Goal: Task Accomplishment & Management: Use online tool/utility

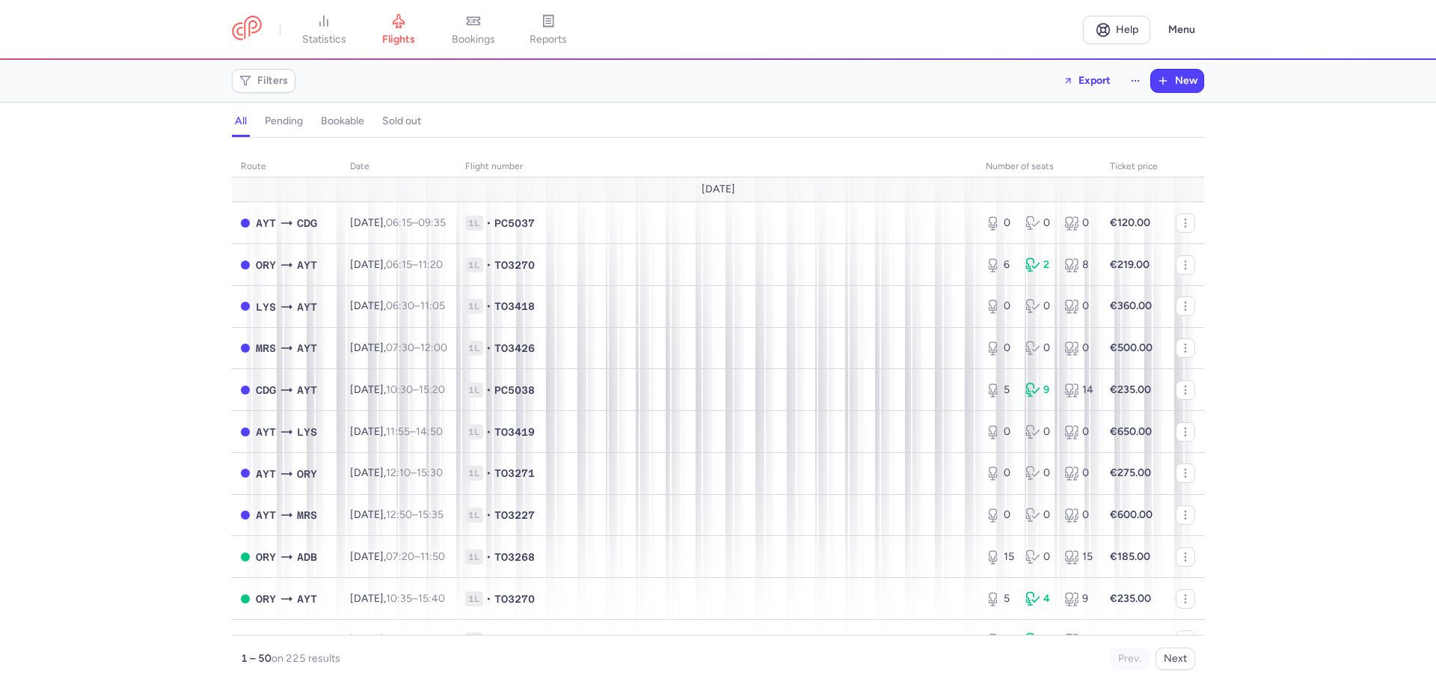
click at [345, 118] on h4 "bookable" at bounding box center [342, 120] width 43 height 13
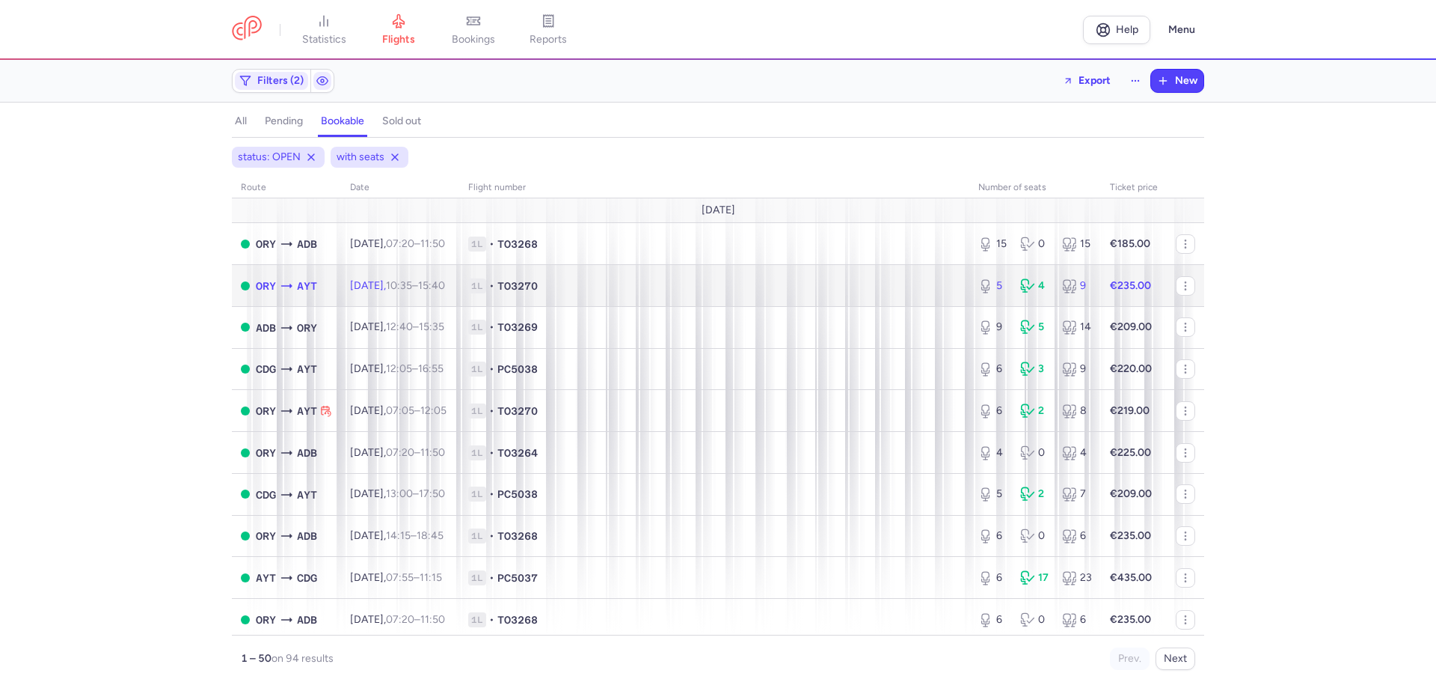
click at [323, 281] on td "ORY AYT" at bounding box center [286, 286] width 109 height 42
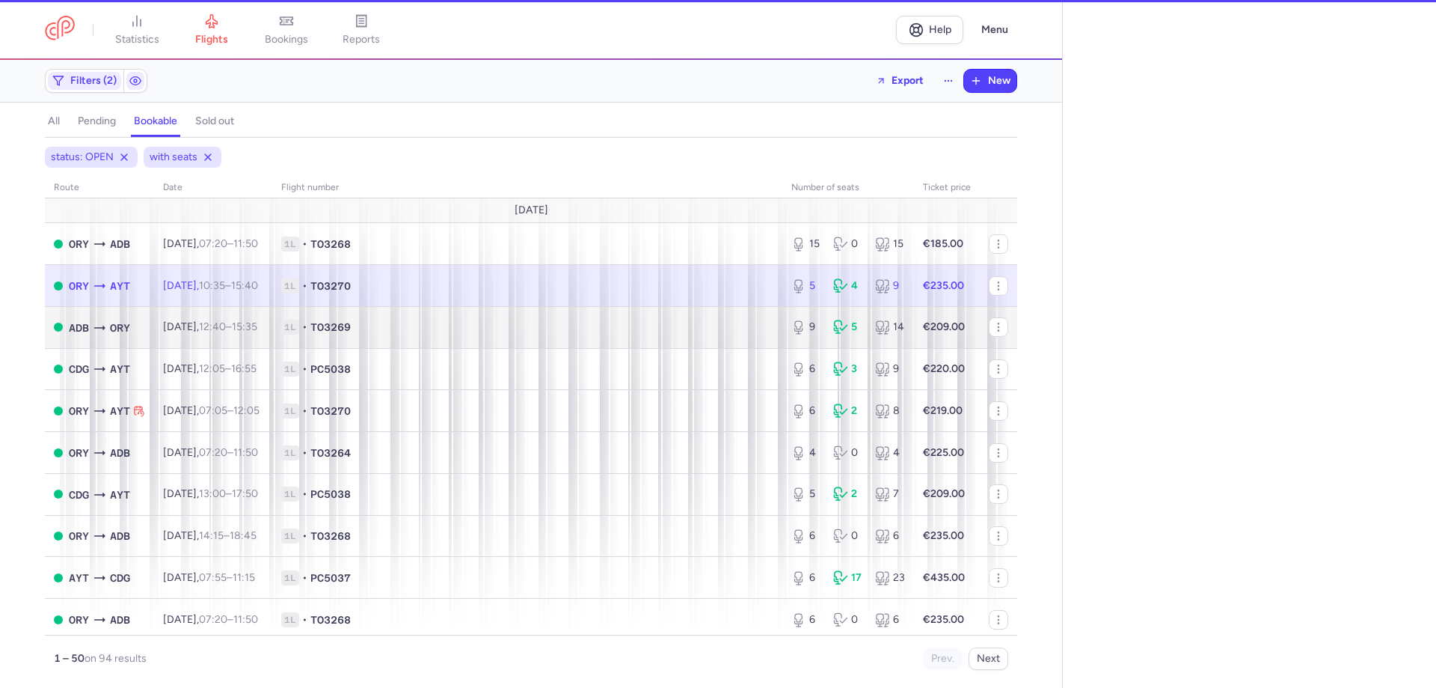
select select "hours"
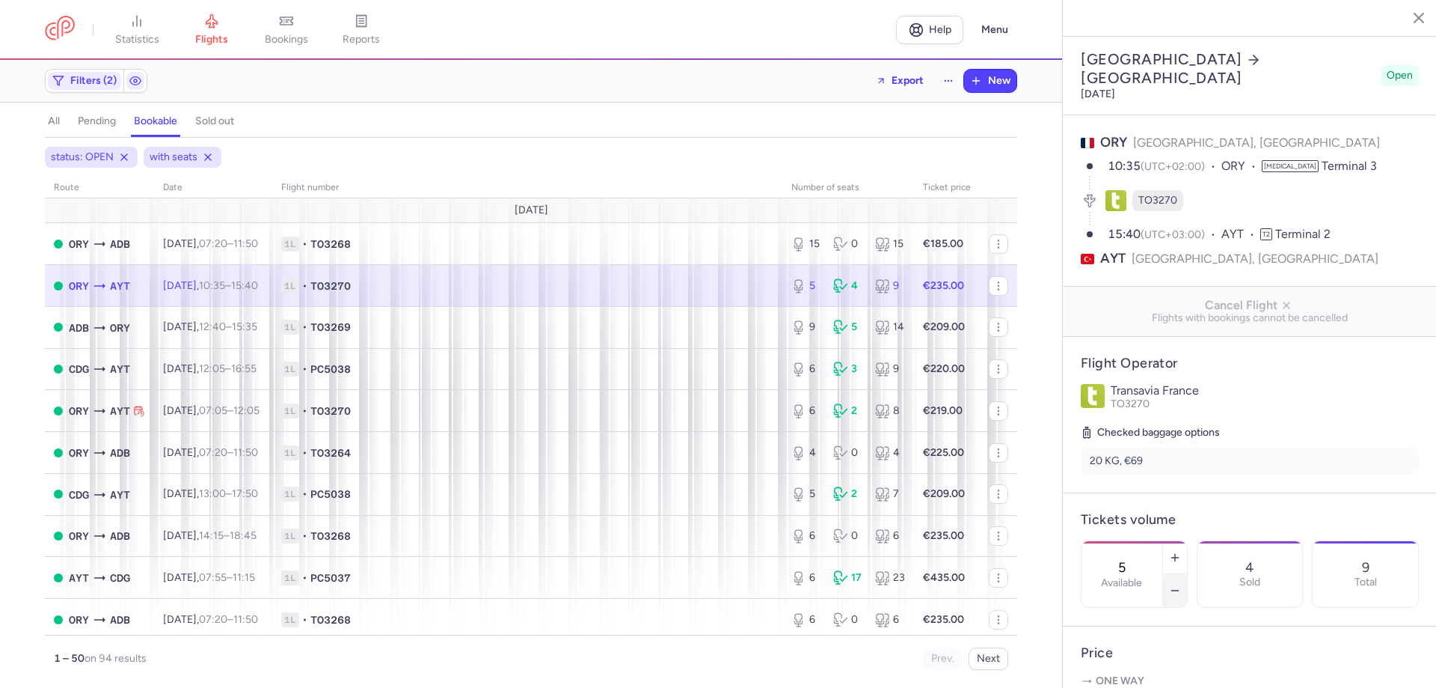
drag, startPoint x: 1237, startPoint y: 547, endPoint x: 1237, endPoint y: 536, distance: 11.2
click at [1187, 574] on button "button" at bounding box center [1175, 590] width 24 height 33
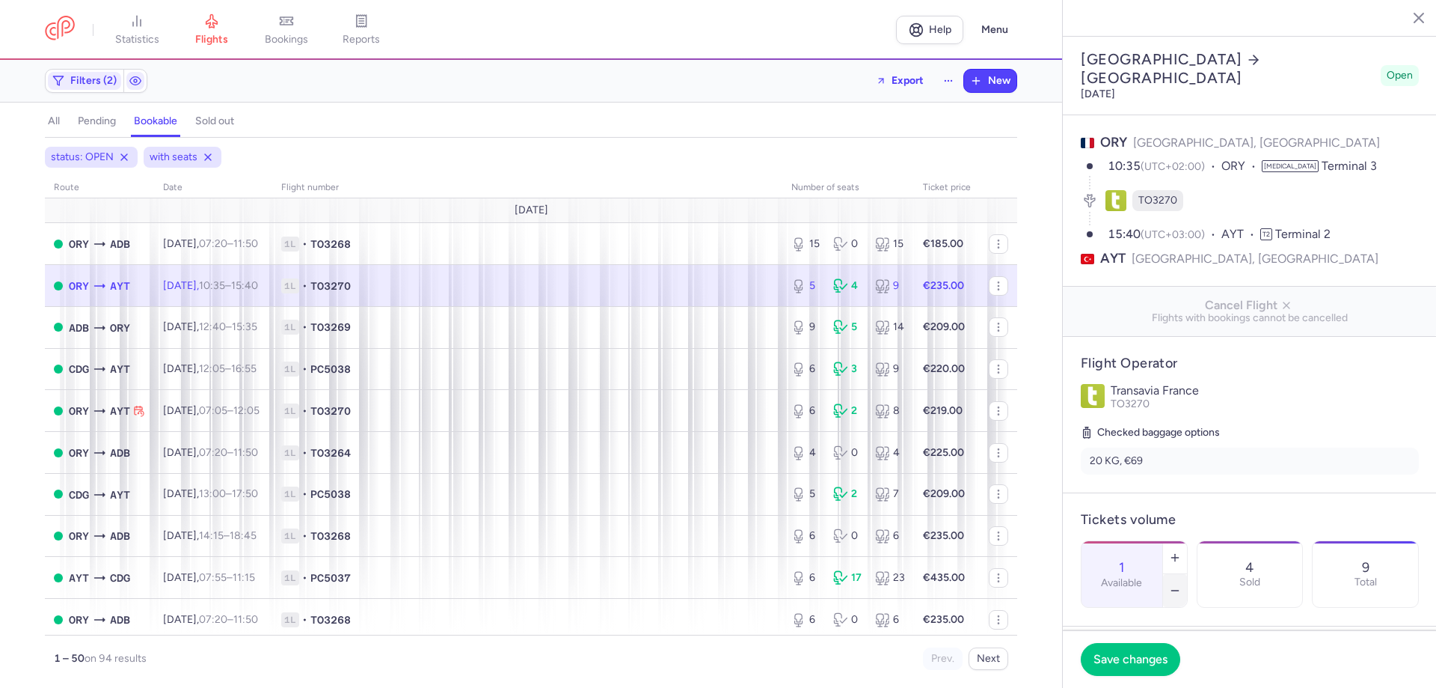
click at [1187, 574] on button "button" at bounding box center [1175, 590] width 24 height 33
type input "0"
click at [1137, 660] on footer "Save changes" at bounding box center [1250, 659] width 374 height 58
click at [1131, 665] on button "Save changes" at bounding box center [1131, 658] width 100 height 33
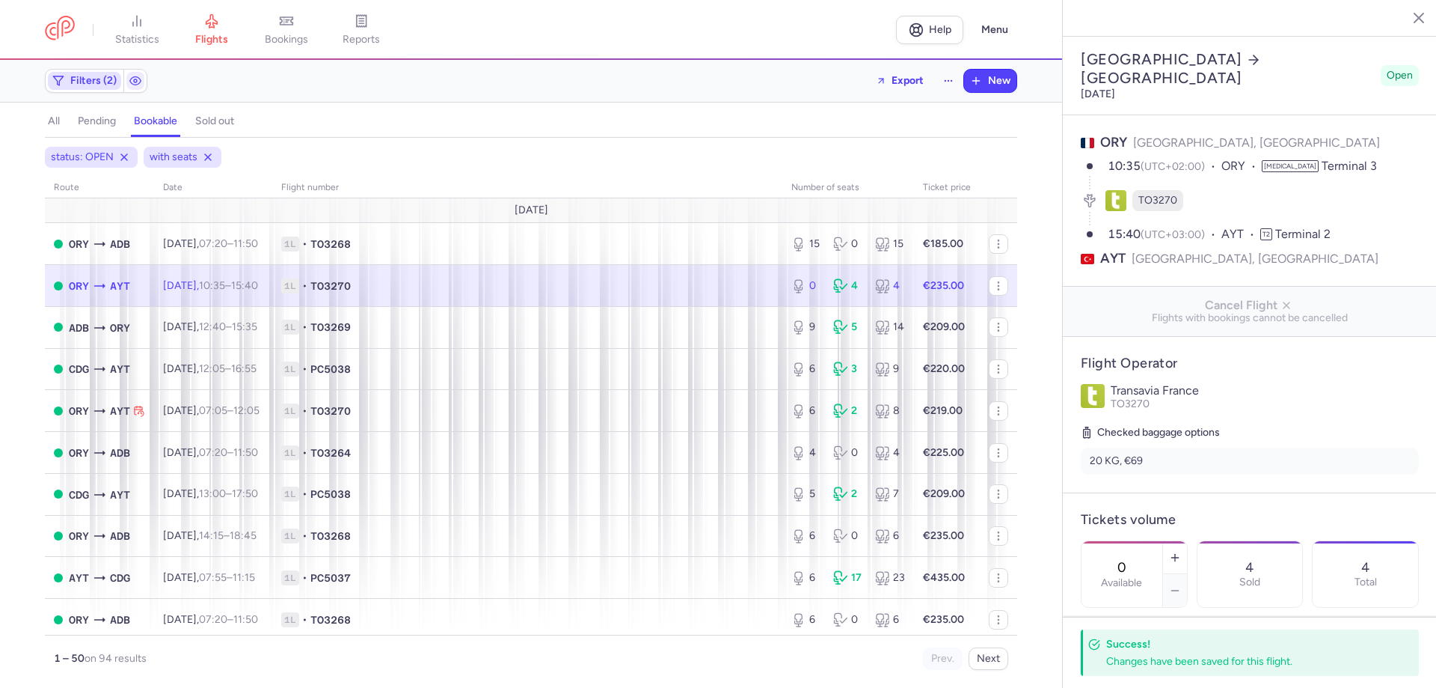
click at [100, 81] on span "Filters (2)" at bounding box center [93, 81] width 46 height 12
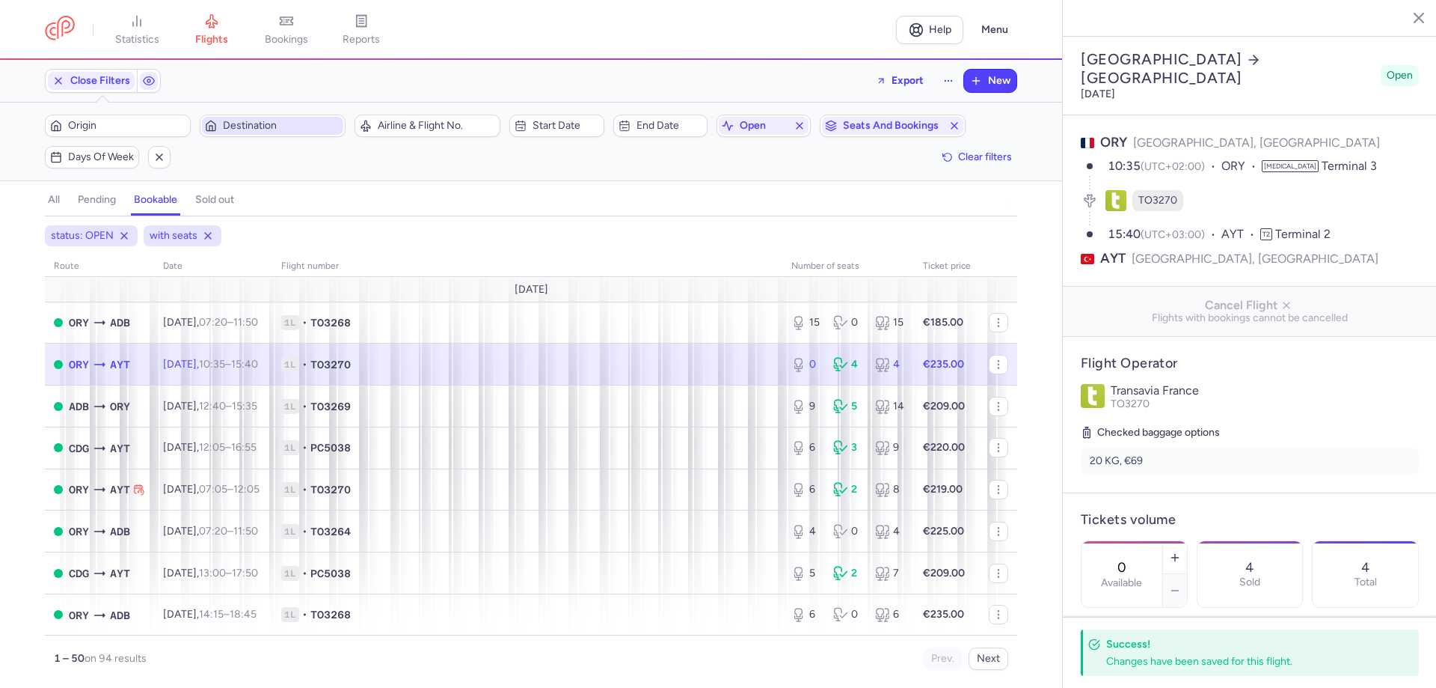
click at [231, 120] on span "Destination" at bounding box center [281, 126] width 117 height 12
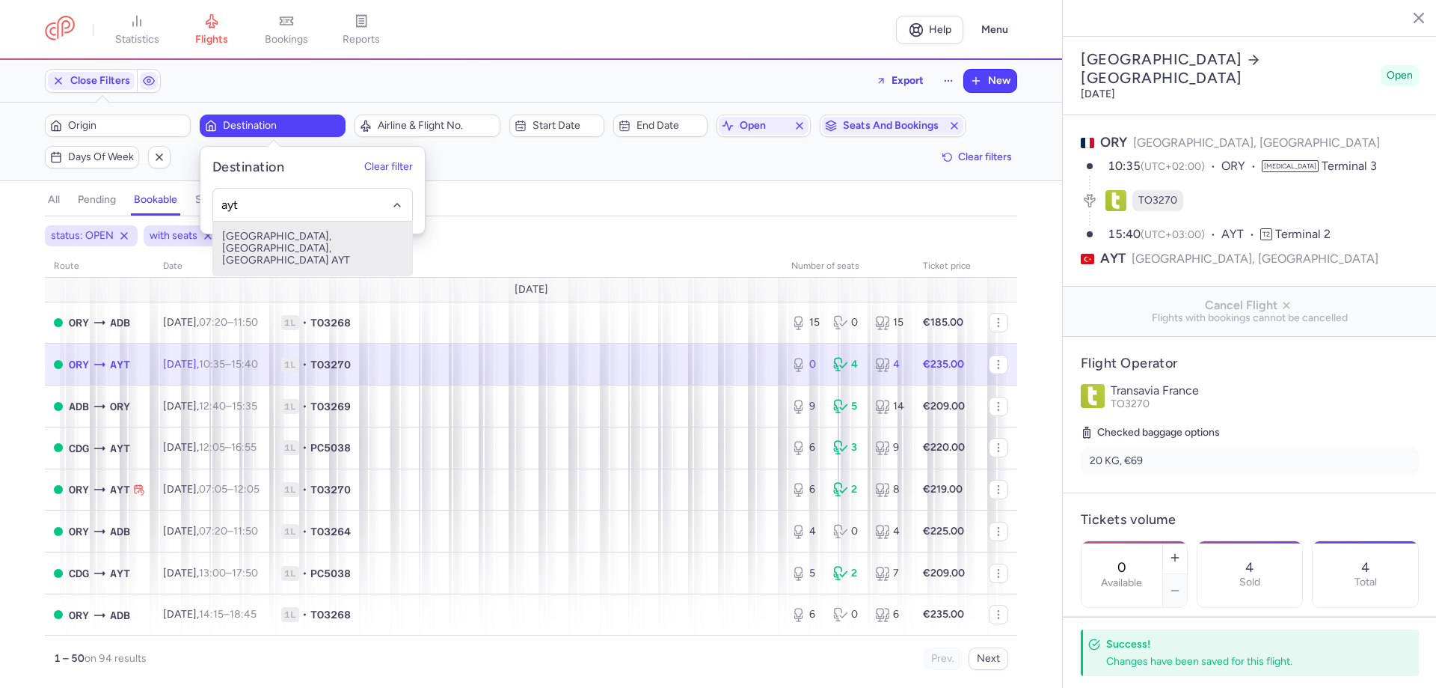
click at [269, 227] on span "[GEOGRAPHIC_DATA], [GEOGRAPHIC_DATA], [GEOGRAPHIC_DATA] AYT" at bounding box center [312, 248] width 199 height 54
type input "ayt"
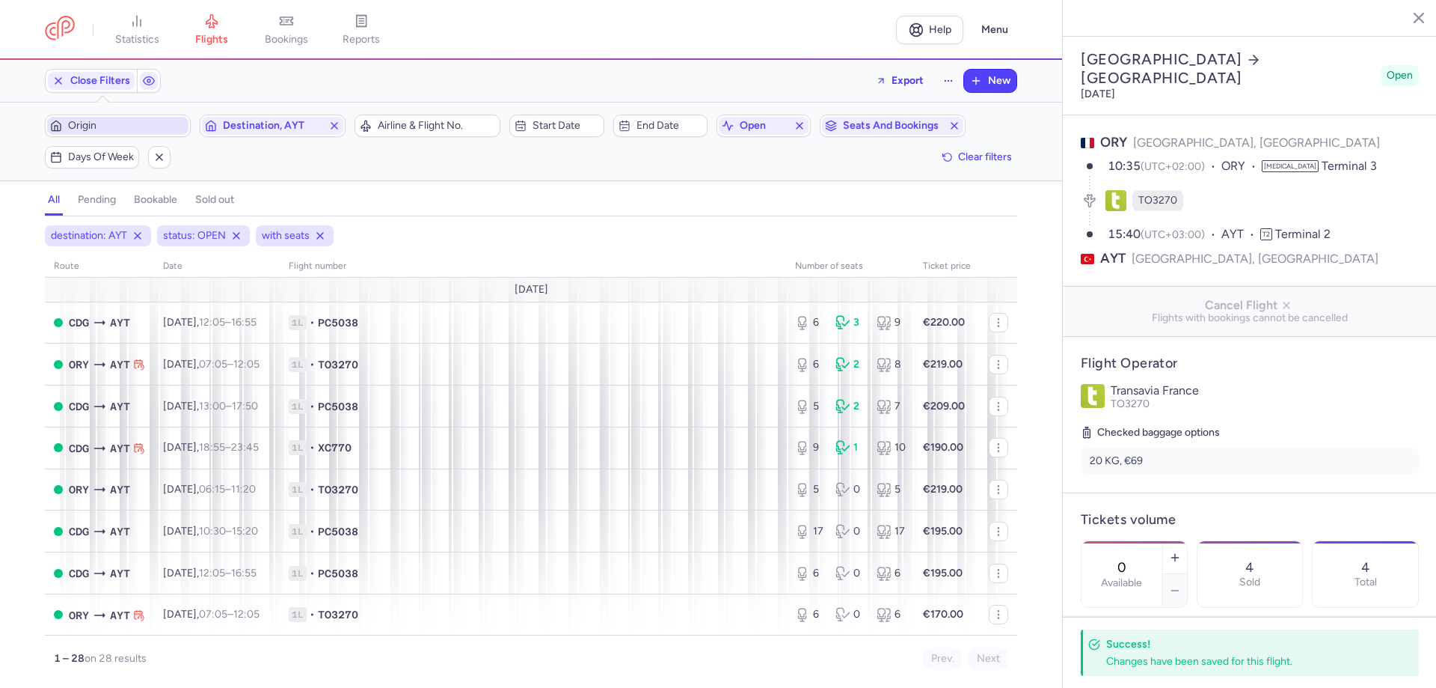
click at [123, 128] on span "Origin" at bounding box center [126, 126] width 117 height 12
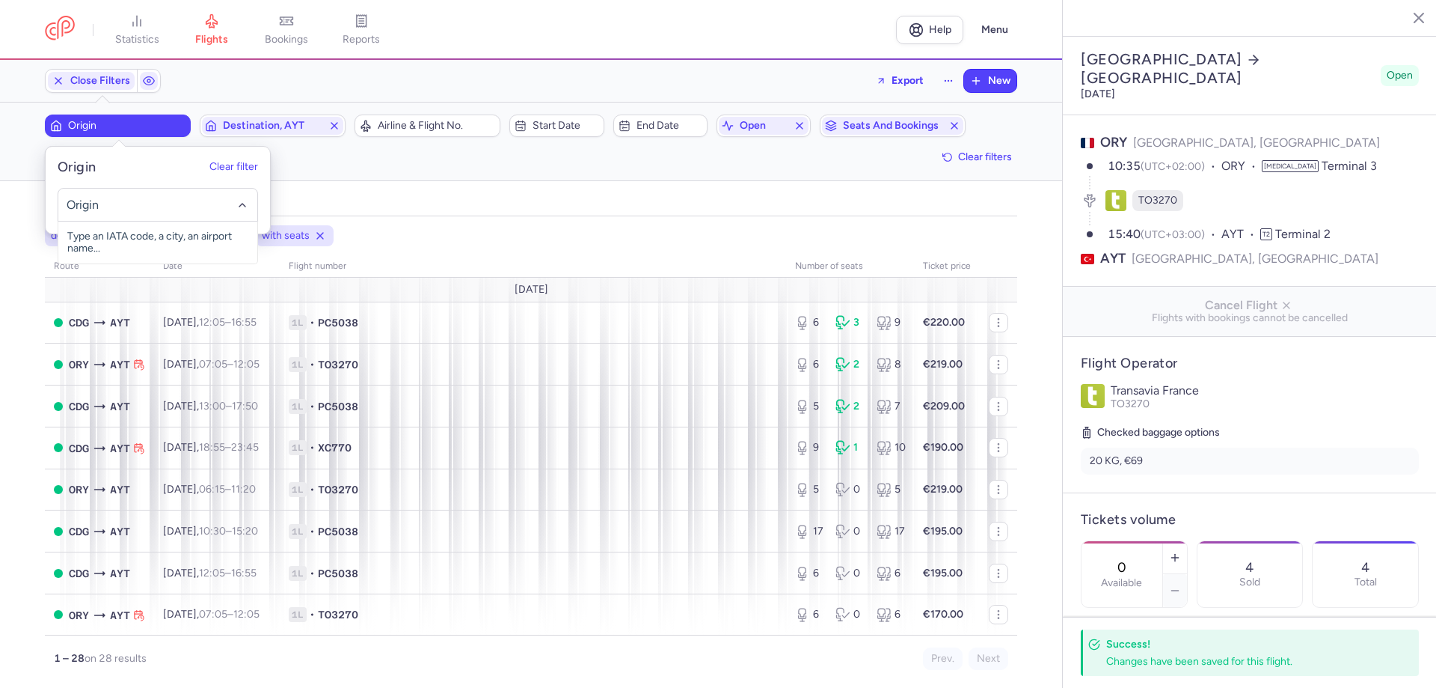
click at [116, 209] on input "-searchbox" at bounding box center [158, 205] width 183 height 16
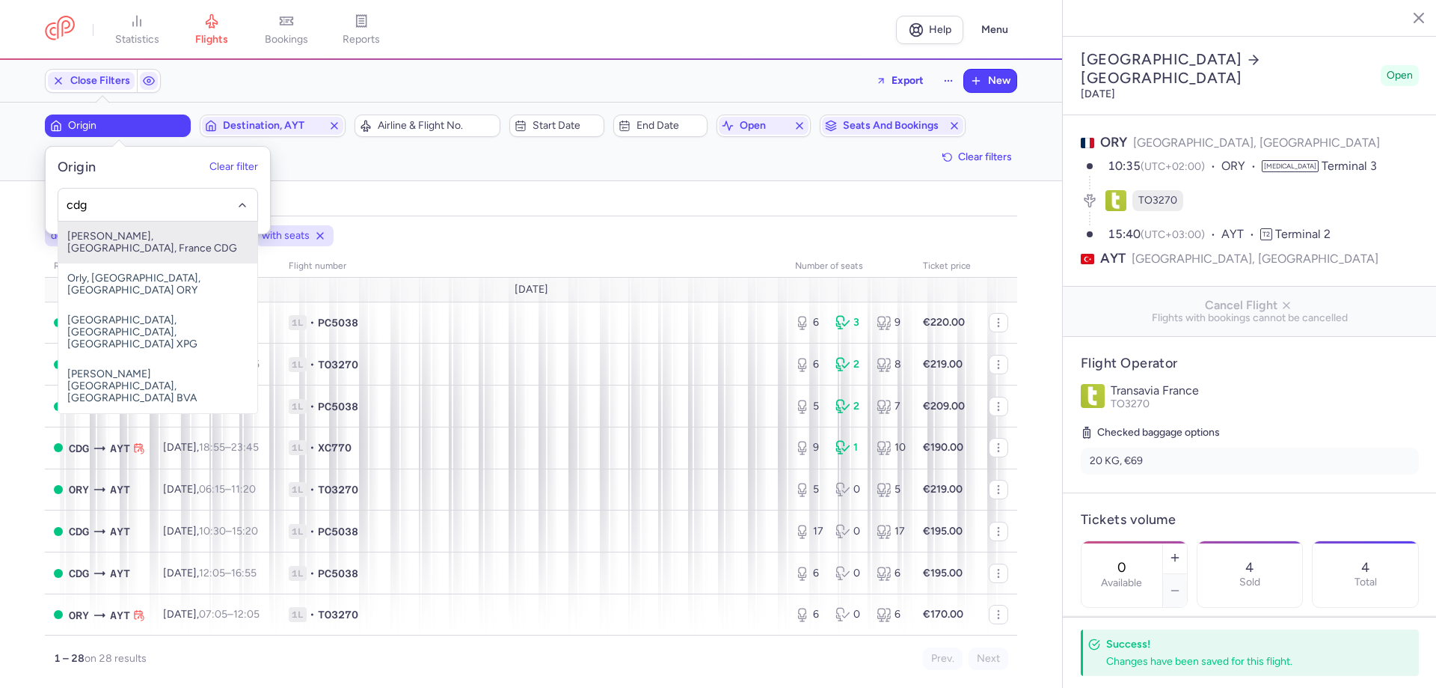
click at [162, 242] on span "[PERSON_NAME], [GEOGRAPHIC_DATA], France CDG" at bounding box center [157, 242] width 199 height 42
type input "cdg"
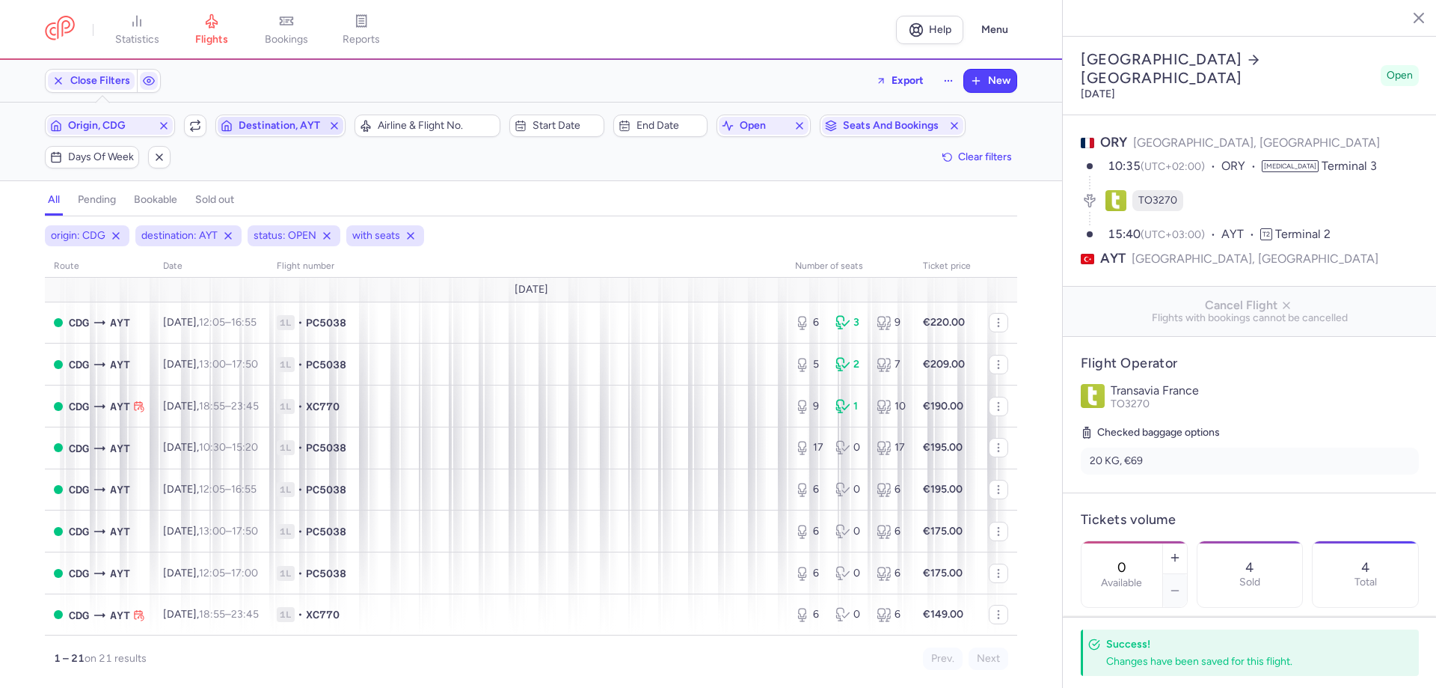
click at [243, 132] on span "Destination, AYT" at bounding box center [281, 126] width 126 height 18
click at [566, 218] on div "origin: CDG destination: AYT status: OPEN with seats route date Flight number n…" at bounding box center [531, 451] width 1062 height 471
click at [406, 321] on span "1L • PC5038" at bounding box center [527, 322] width 500 height 15
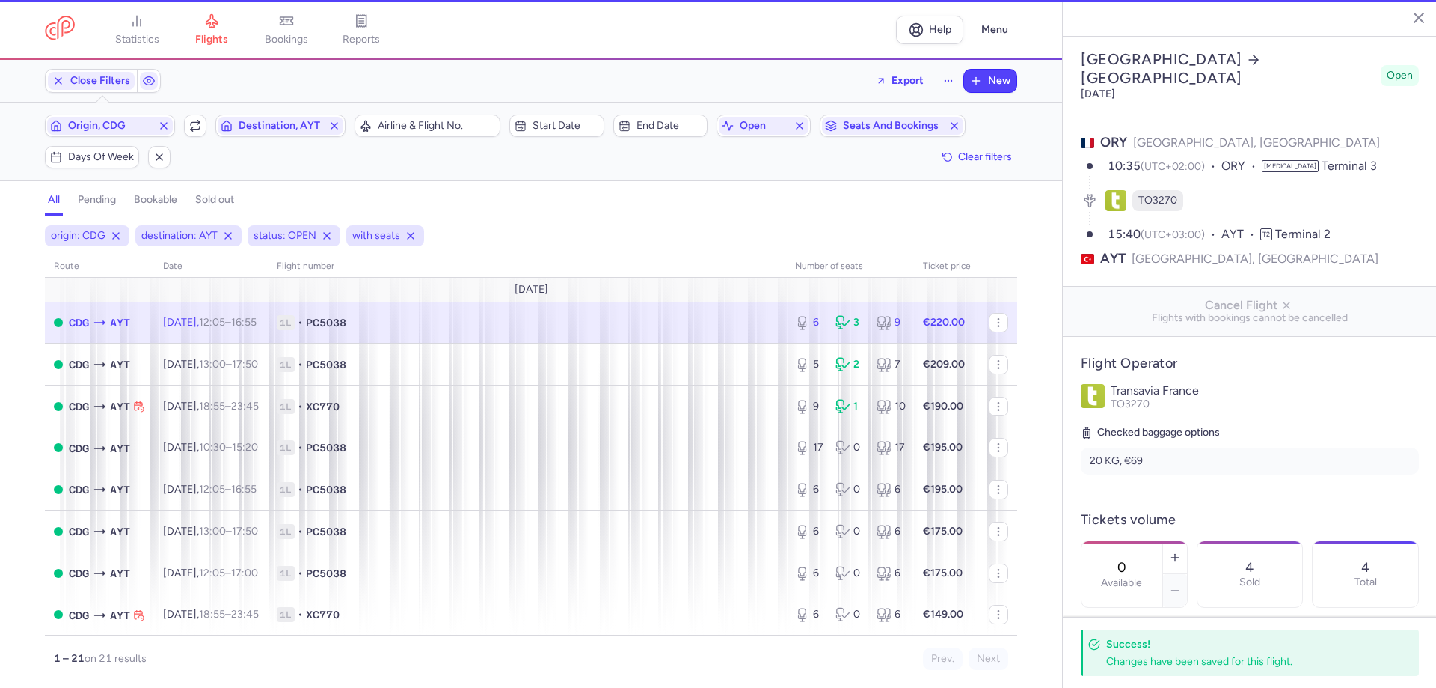
type input "6"
type input "2"
select select "days"
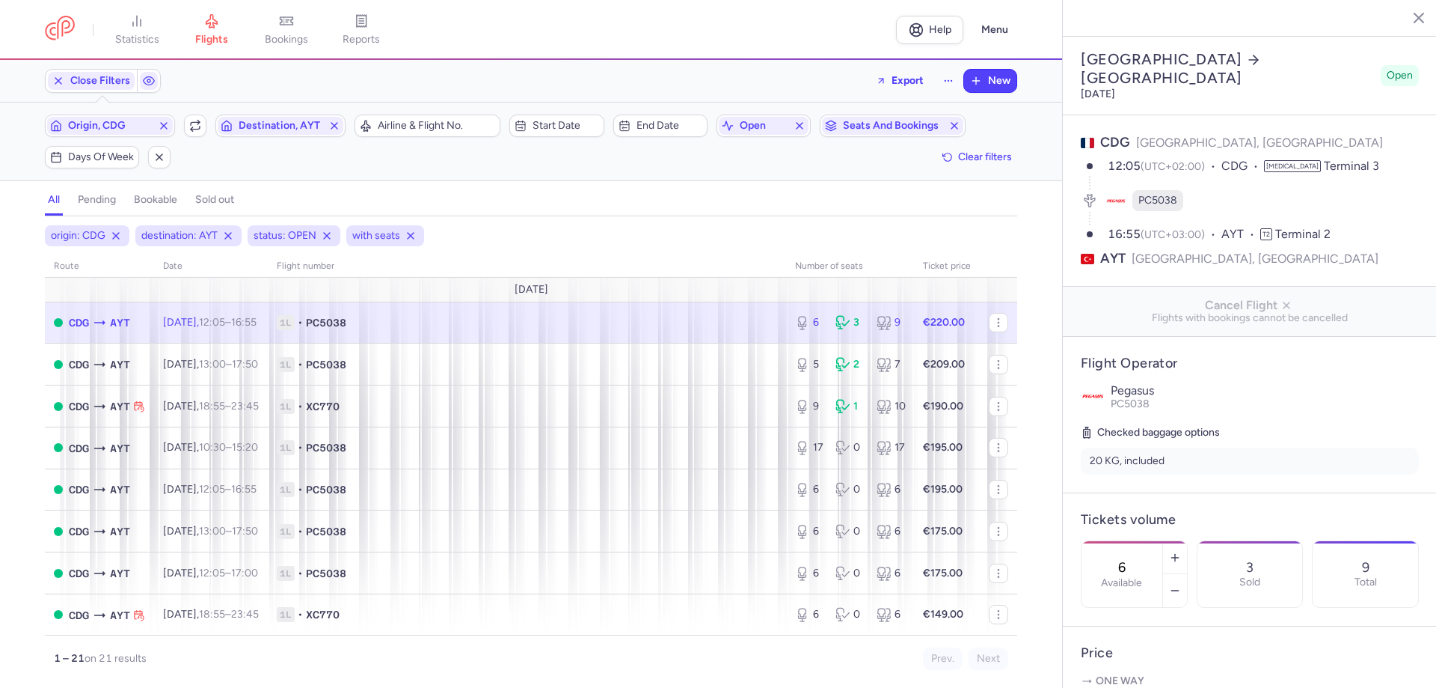
scroll to position [224, 0]
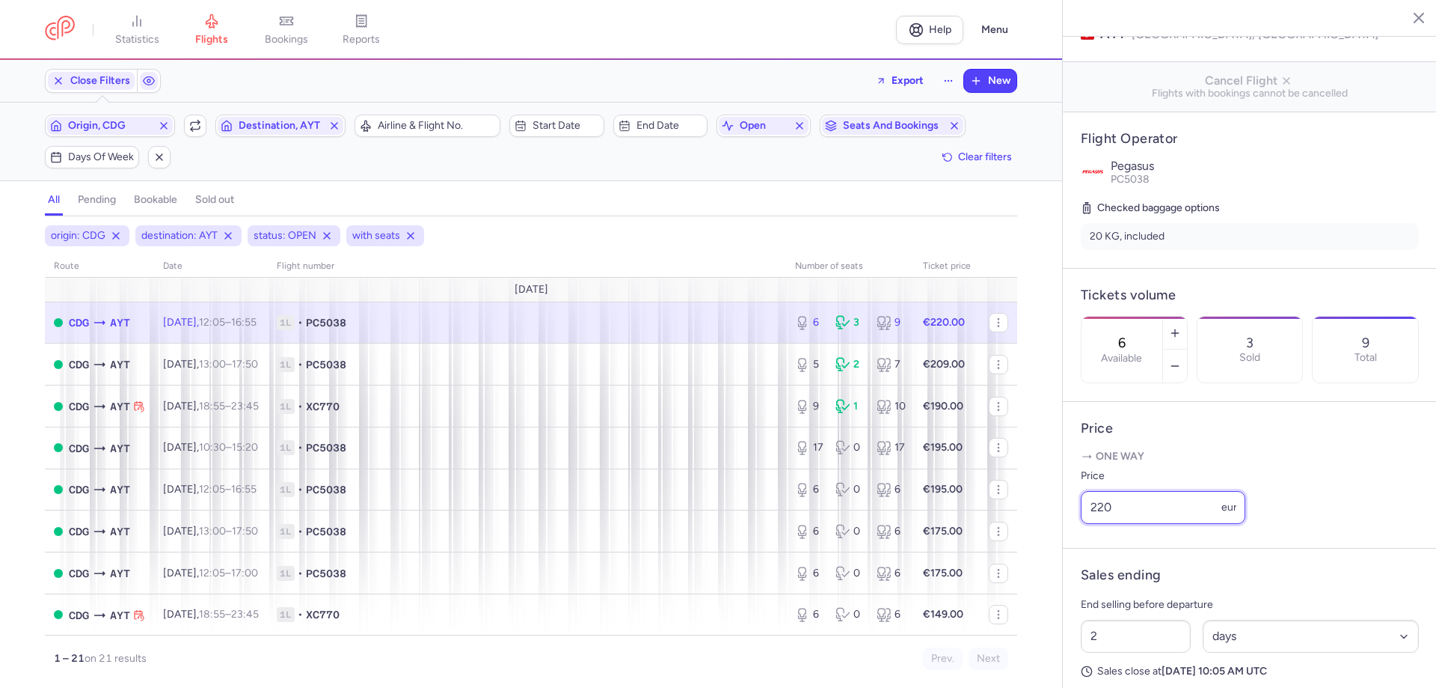
drag, startPoint x: 1118, startPoint y: 522, endPoint x: 1066, endPoint y: 515, distance: 52.2
click at [1066, 515] on article "Price One way Price 220 eur" at bounding box center [1250, 475] width 374 height 147
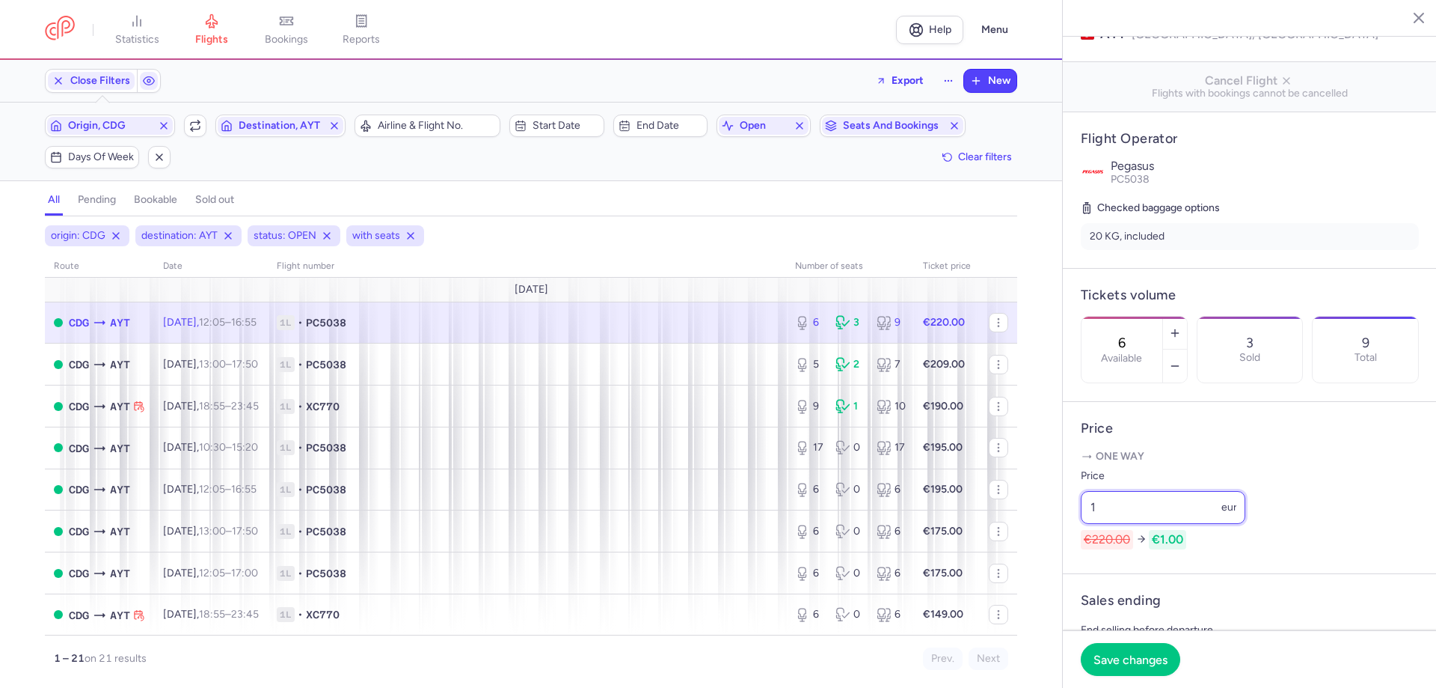
drag, startPoint x: 1103, startPoint y: 518, endPoint x: 1082, endPoint y: 522, distance: 21.3
click at [1082, 522] on input "1" at bounding box center [1163, 507] width 165 height 33
type input "200"
click at [1105, 668] on button "Save changes" at bounding box center [1131, 658] width 100 height 33
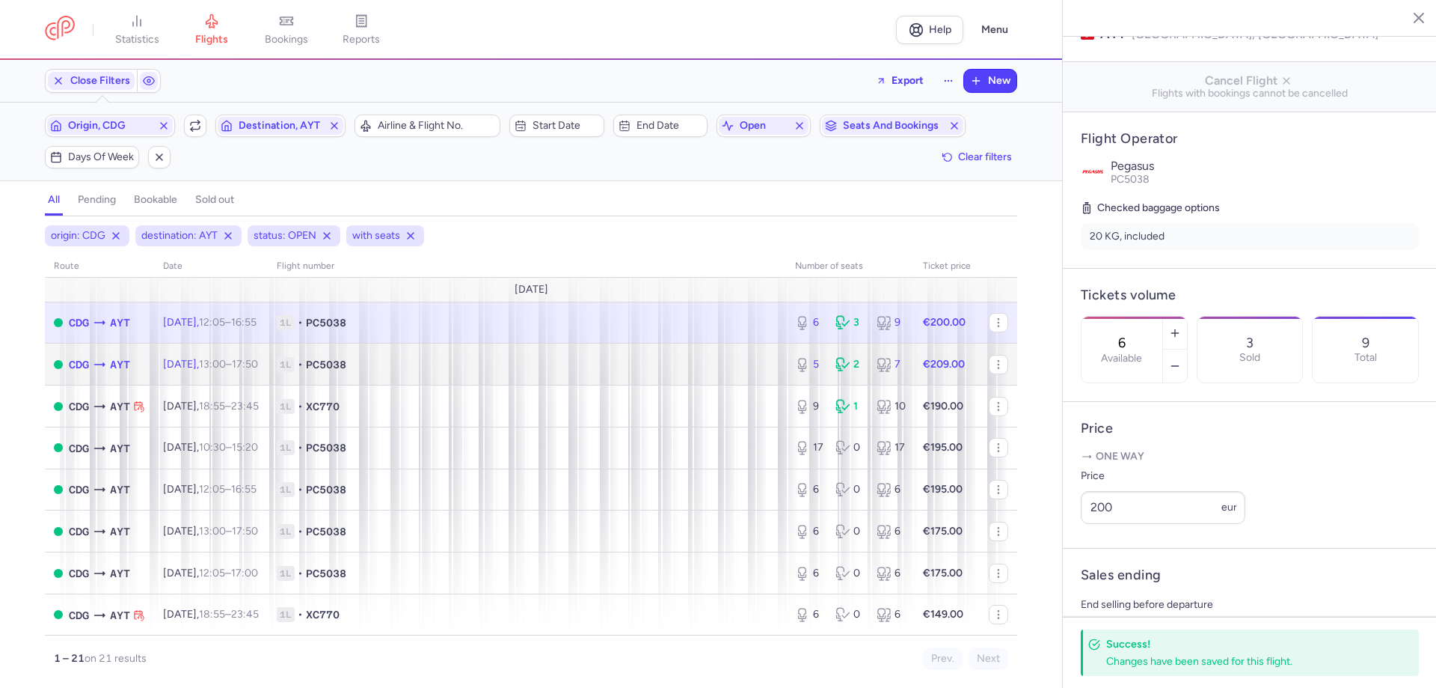
click at [691, 364] on span "1L • PC5038" at bounding box center [527, 364] width 500 height 15
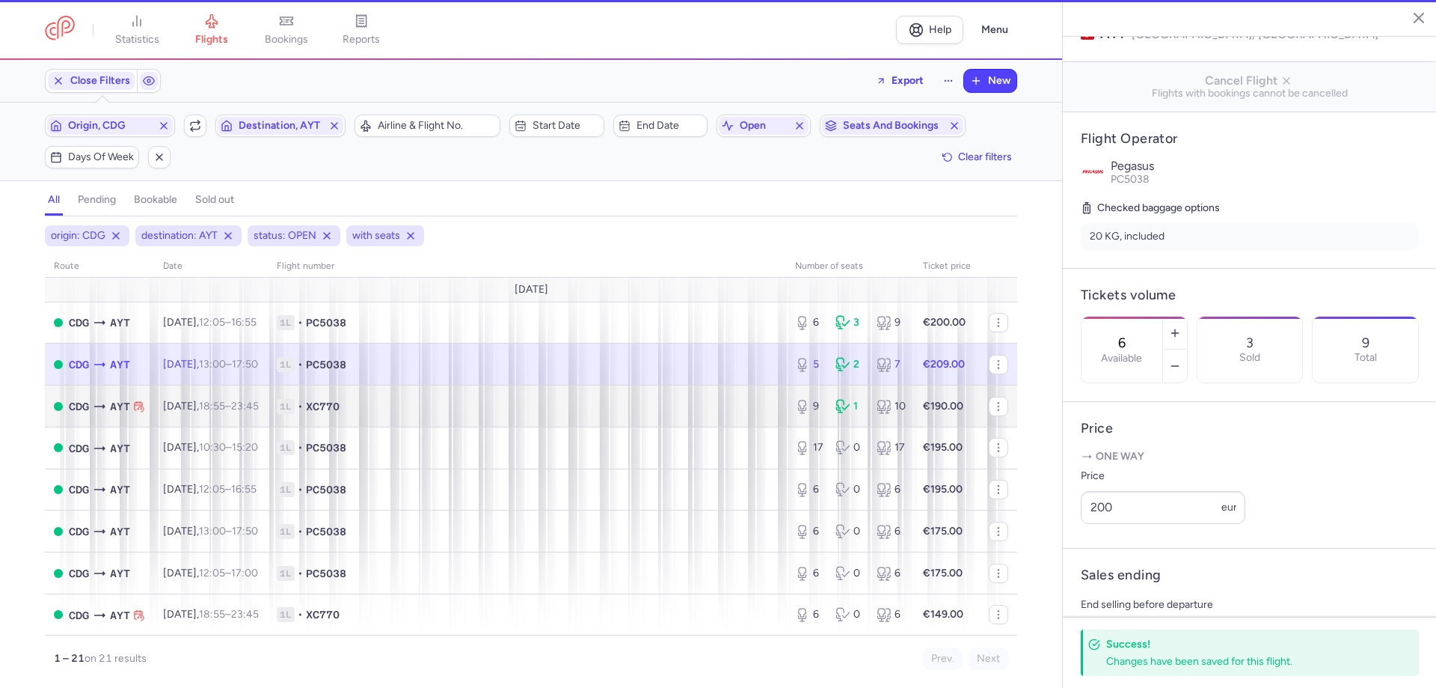
type input "5"
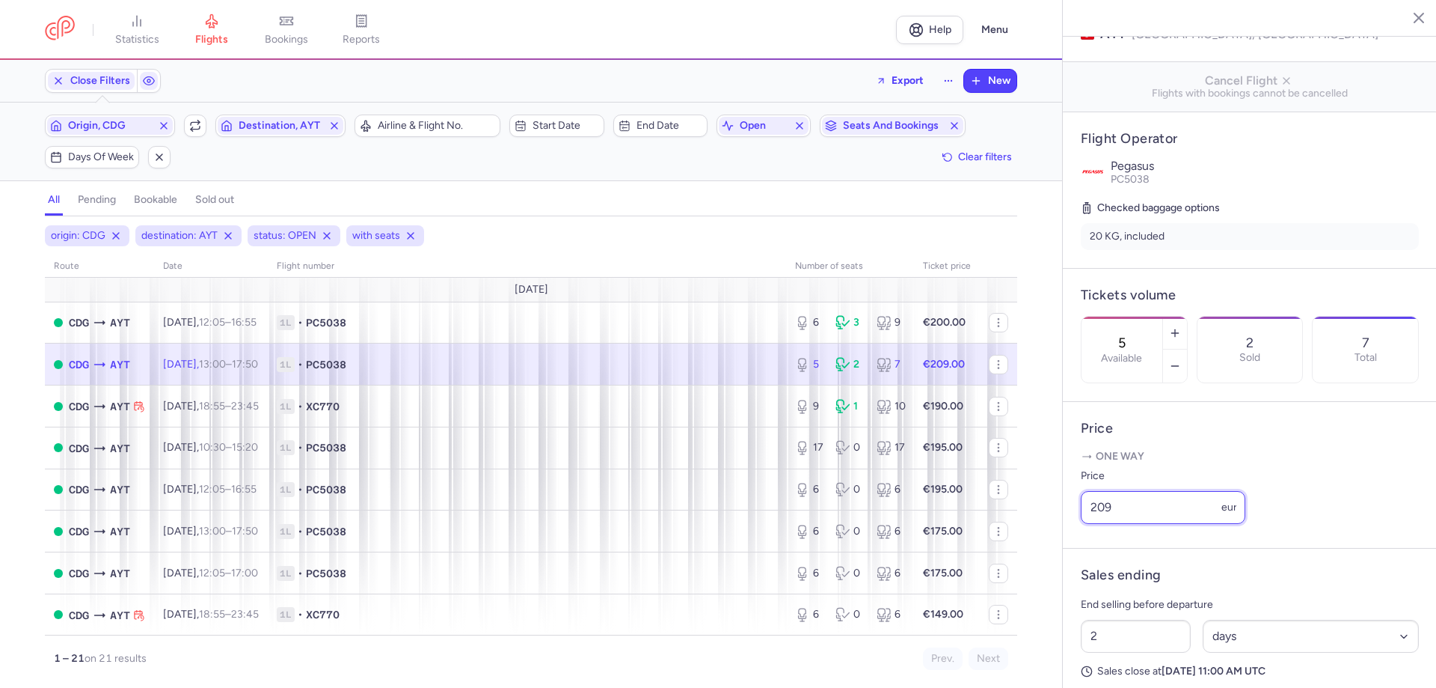
drag, startPoint x: 1101, startPoint y: 524, endPoint x: 1065, endPoint y: 519, distance: 36.3
click at [1065, 519] on article "Price One way Price 209 eur" at bounding box center [1250, 475] width 374 height 147
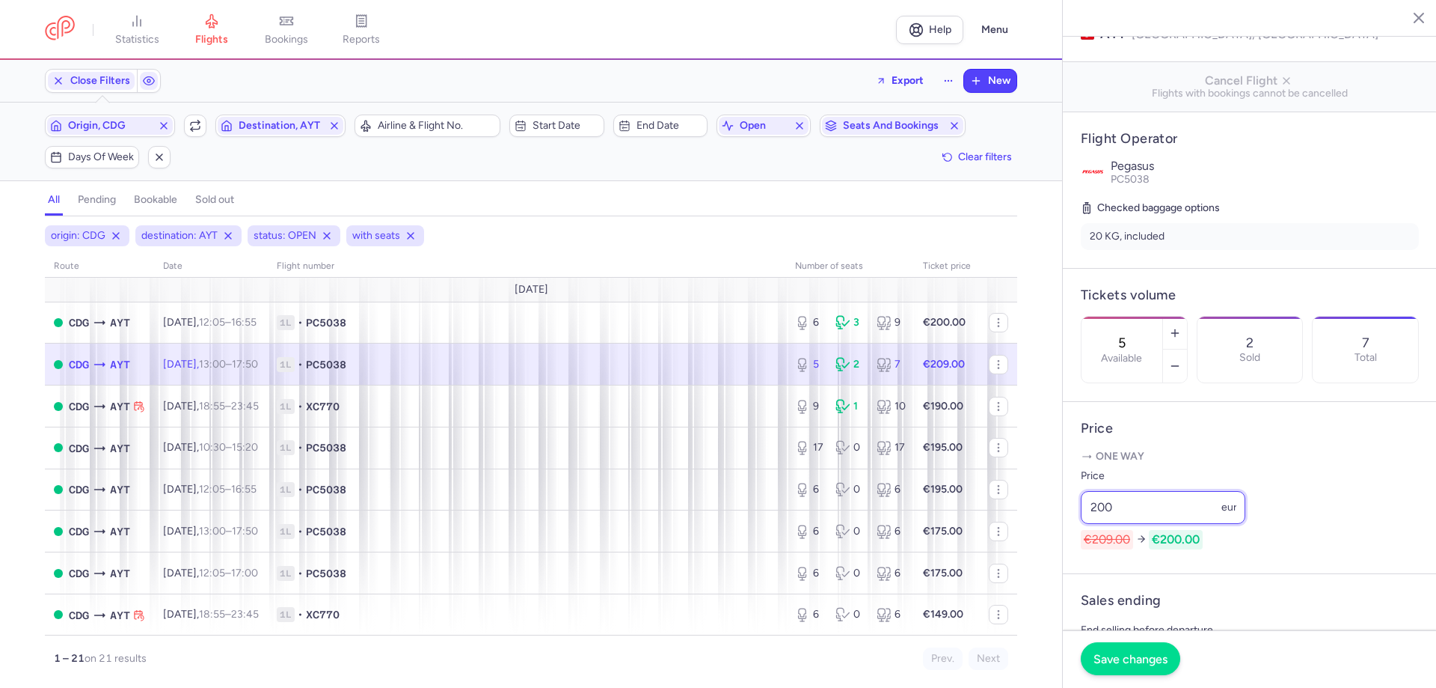
type input "200"
click at [1100, 647] on button "Save changes" at bounding box center [1131, 658] width 100 height 33
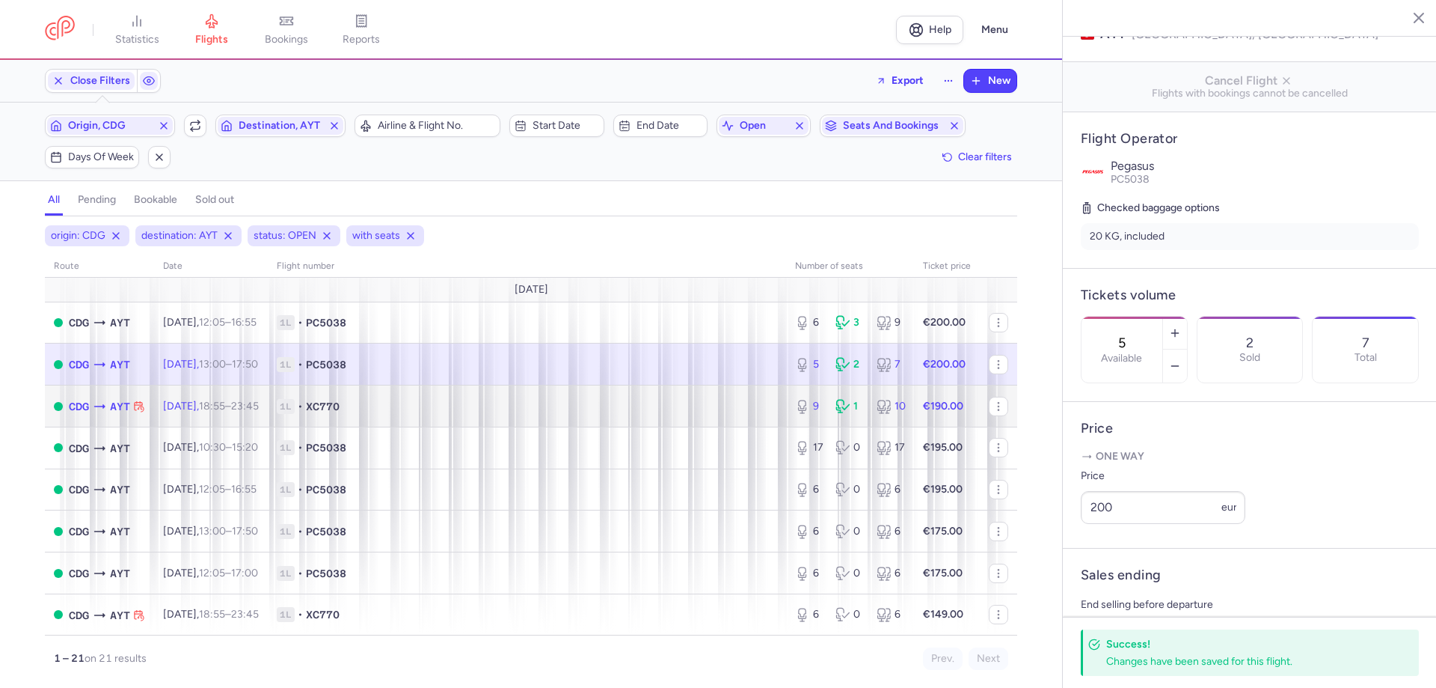
click at [579, 423] on td "1L • XC770" at bounding box center [527, 406] width 518 height 42
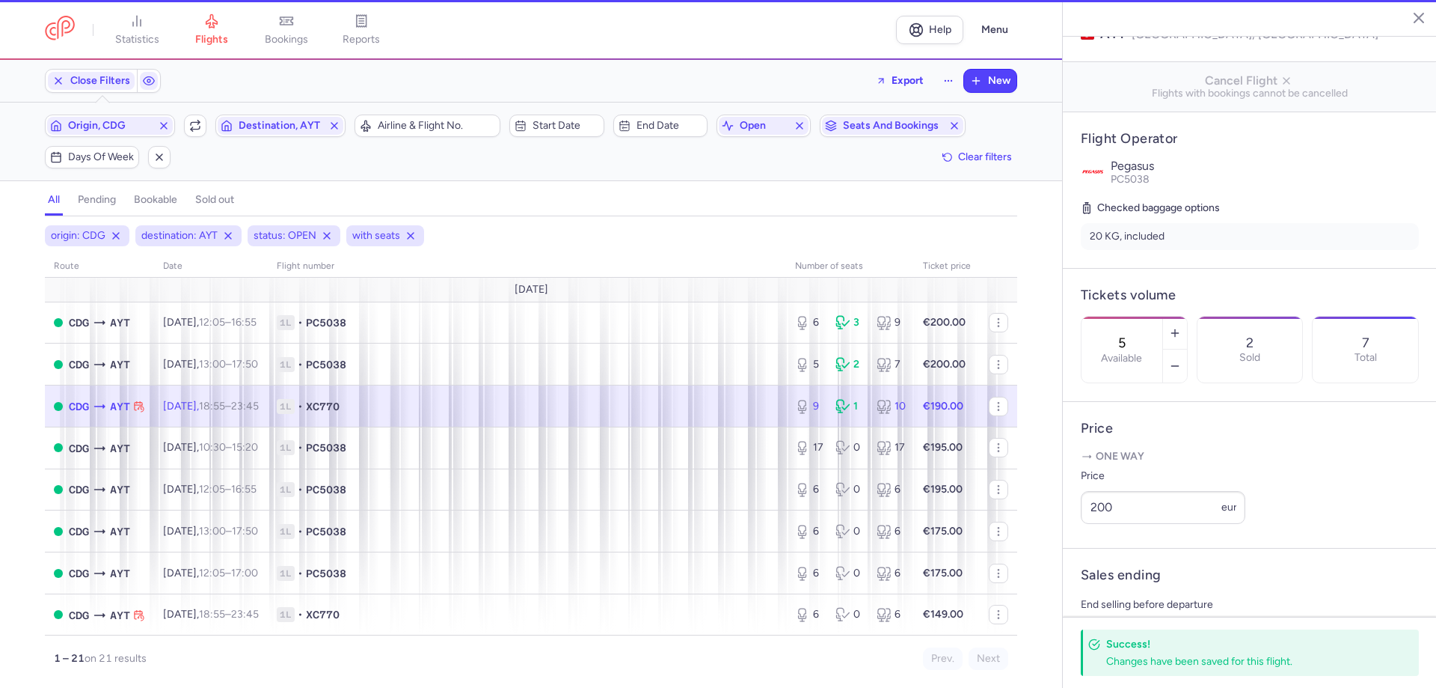
type input "9"
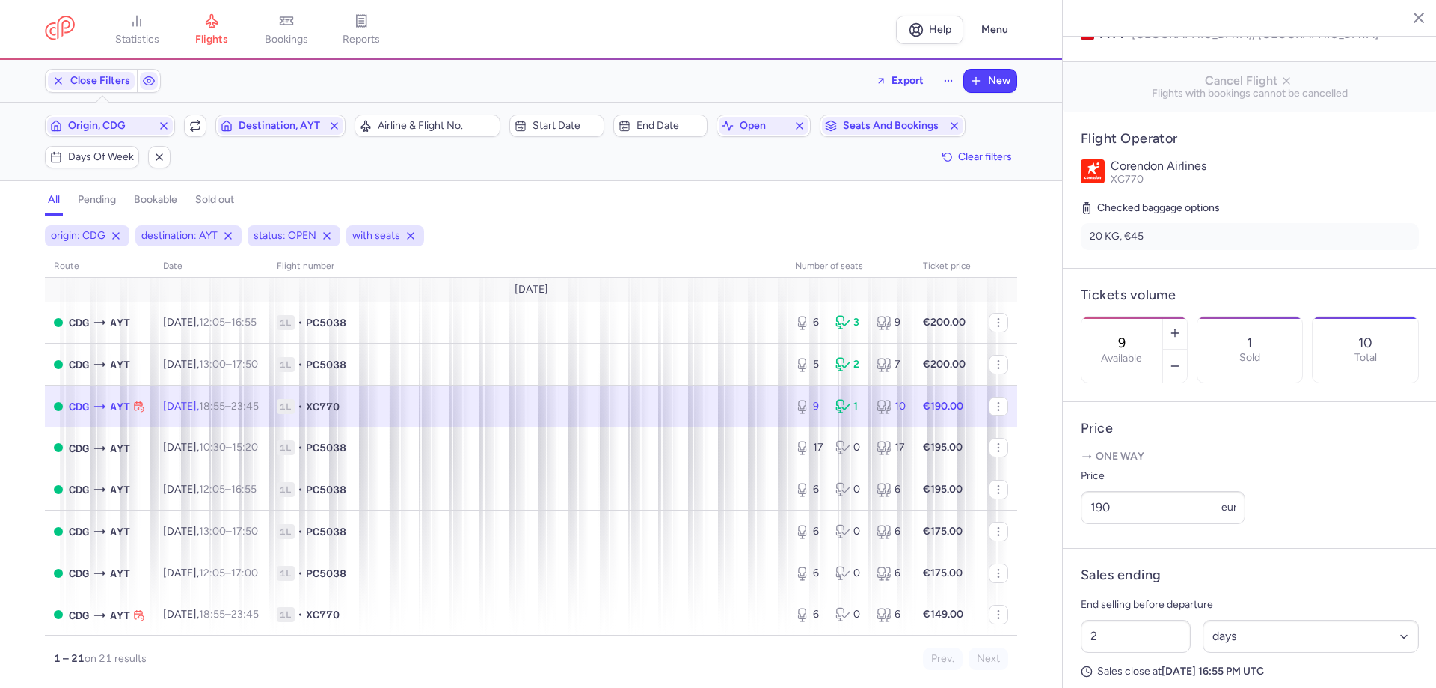
click at [558, 399] on span "1L • XC770" at bounding box center [527, 406] width 500 height 15
drag, startPoint x: 1137, startPoint y: 537, endPoint x: 1075, endPoint y: 526, distance: 63.1
click at [1075, 526] on article "Price One way Price 190 eur" at bounding box center [1250, 475] width 374 height 147
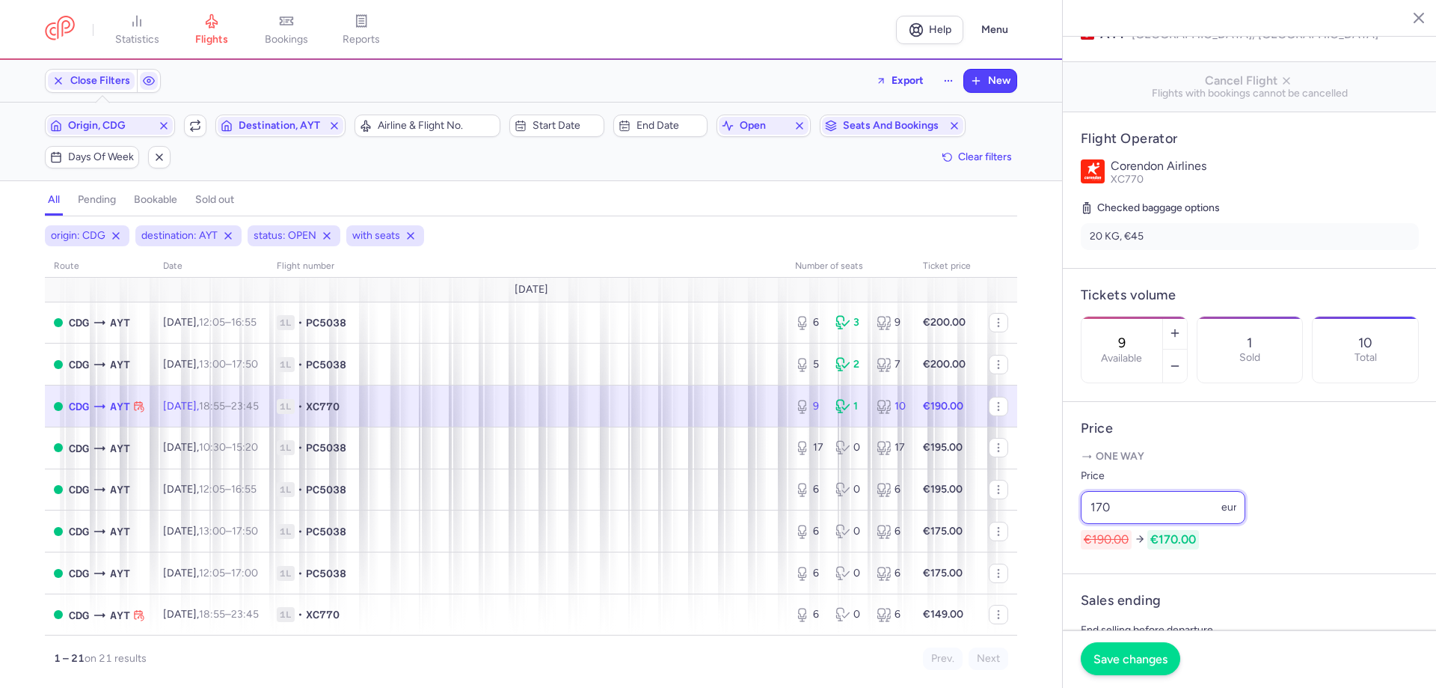
type input "170"
click at [1124, 651] on button "Save changes" at bounding box center [1131, 658] width 100 height 33
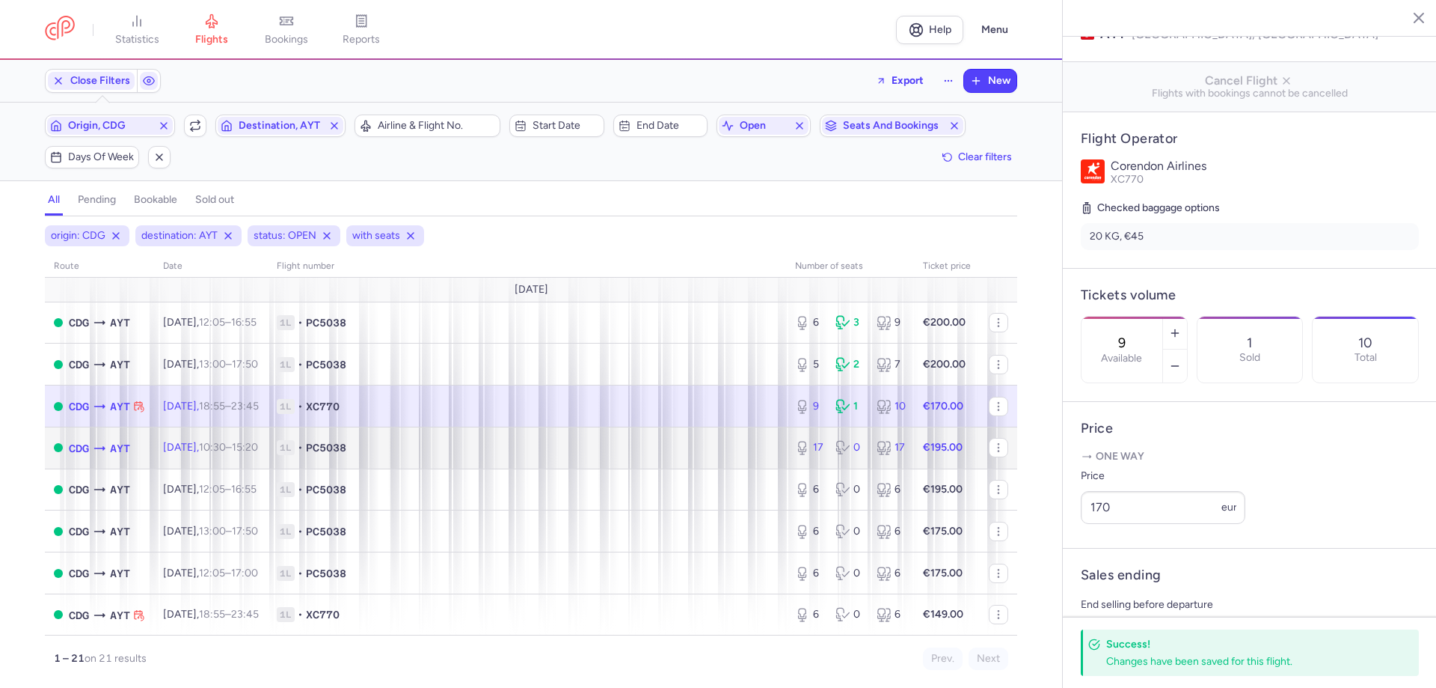
click at [607, 441] on span "1L • PC5038" at bounding box center [527, 447] width 500 height 15
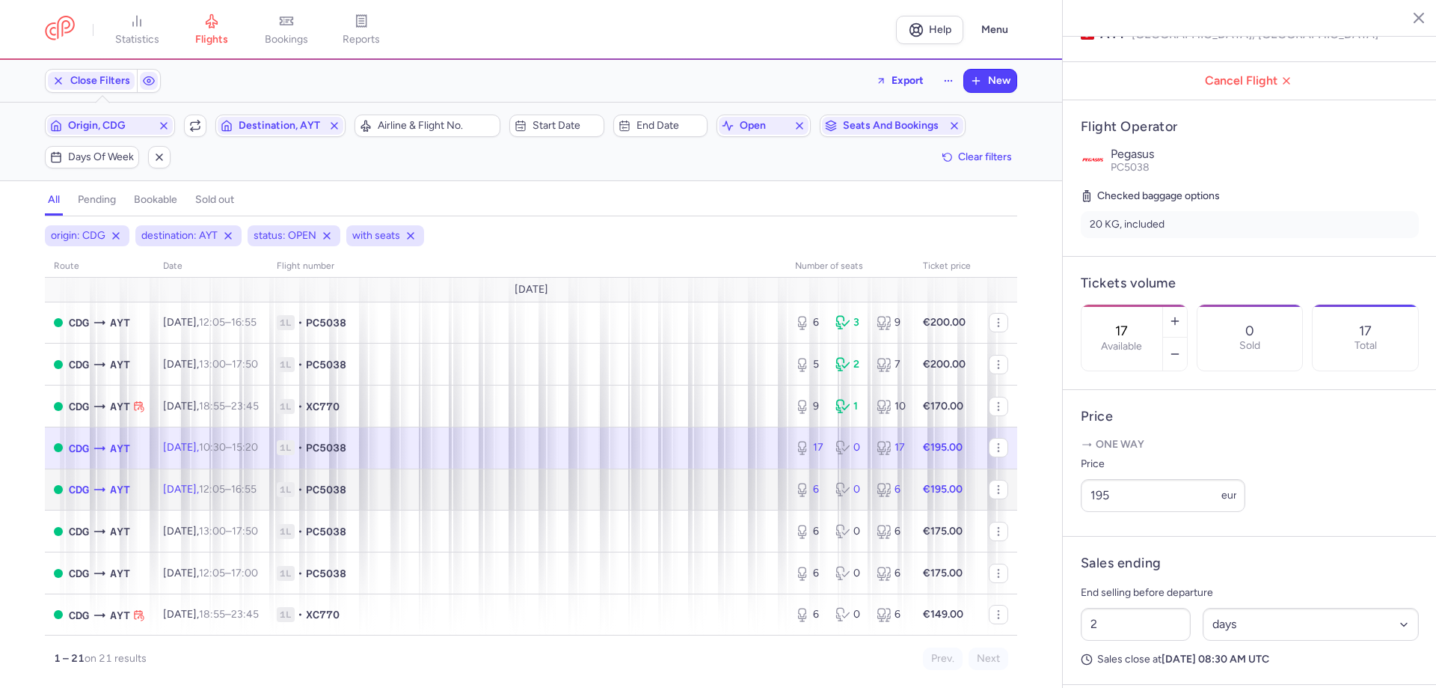
click at [624, 491] on span "1L • PC5038" at bounding box center [527, 489] width 500 height 15
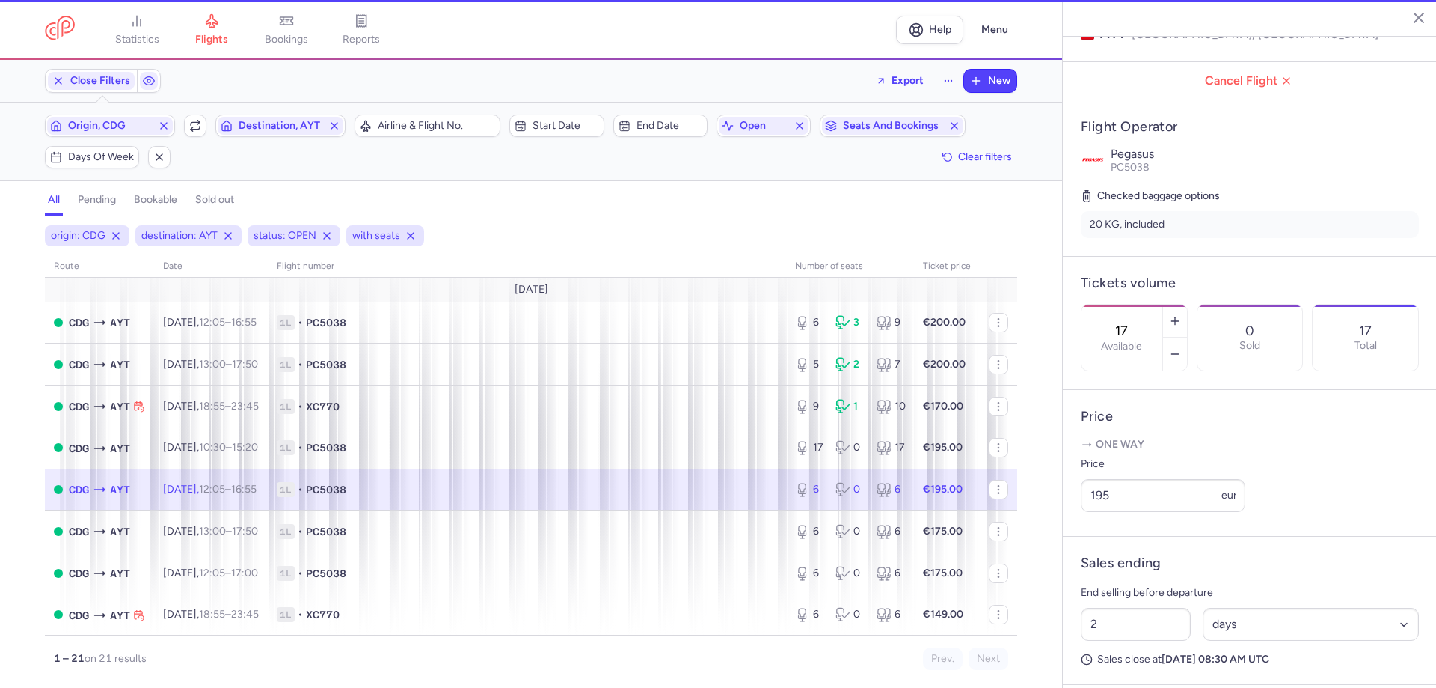
type input "6"
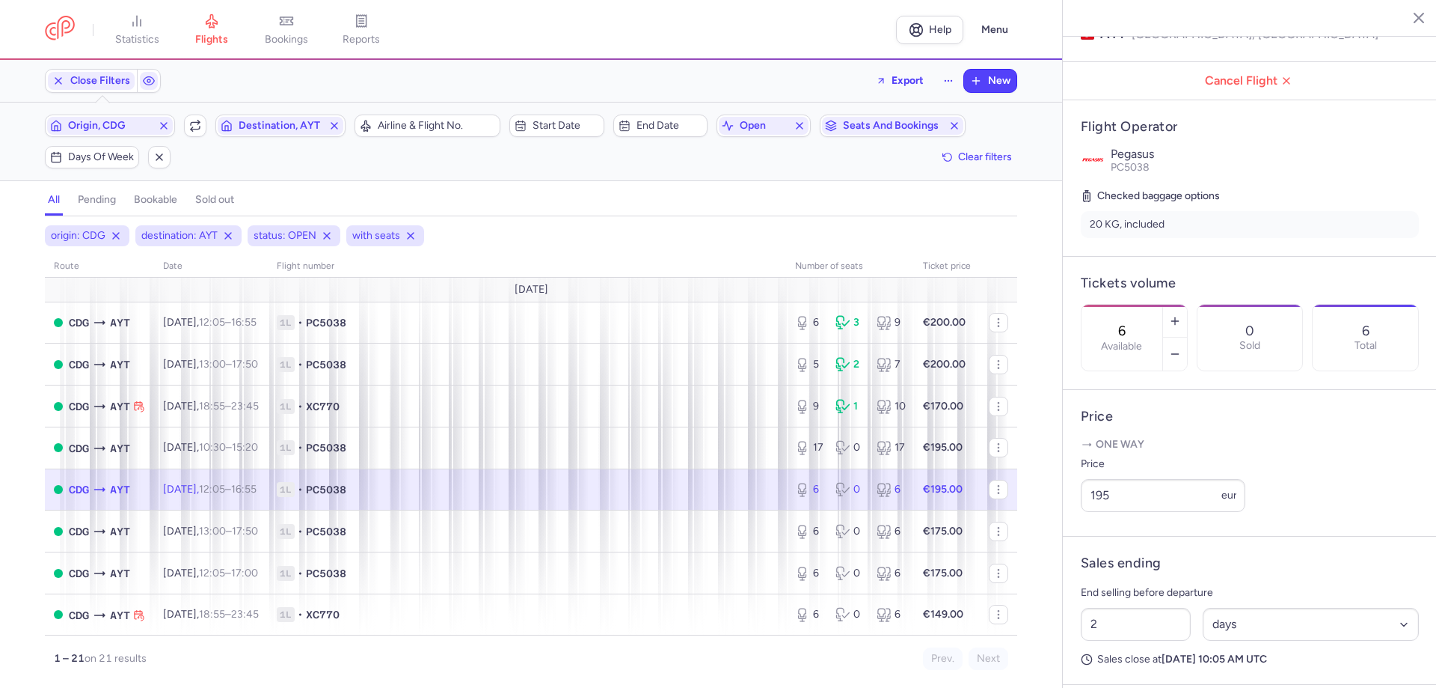
click at [562, 493] on span "1L • PC5038" at bounding box center [527, 489] width 500 height 15
drag, startPoint x: 1118, startPoint y: 519, endPoint x: 1081, endPoint y: 502, distance: 40.5
click at [1081, 502] on div "195 eur" at bounding box center [1163, 495] width 165 height 33
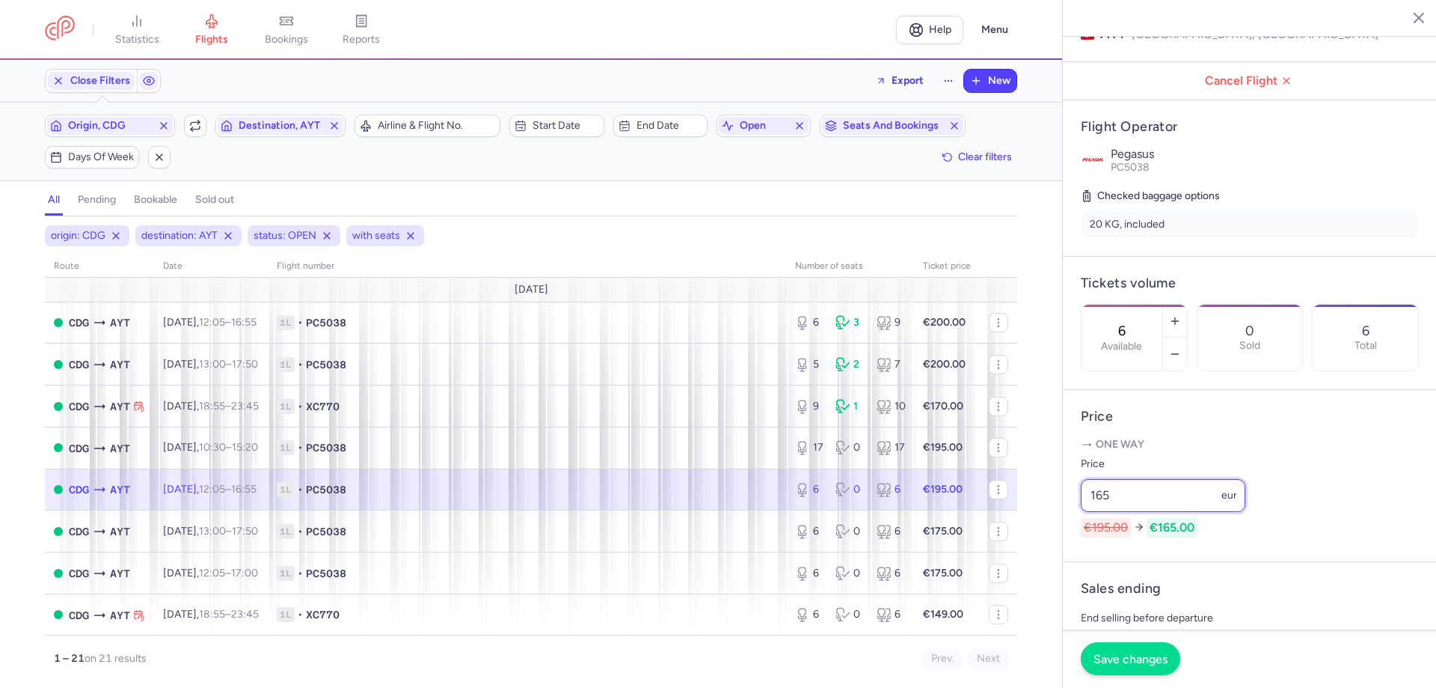
type input "165"
click at [1134, 661] on span "Save changes" at bounding box center [1131, 658] width 74 height 13
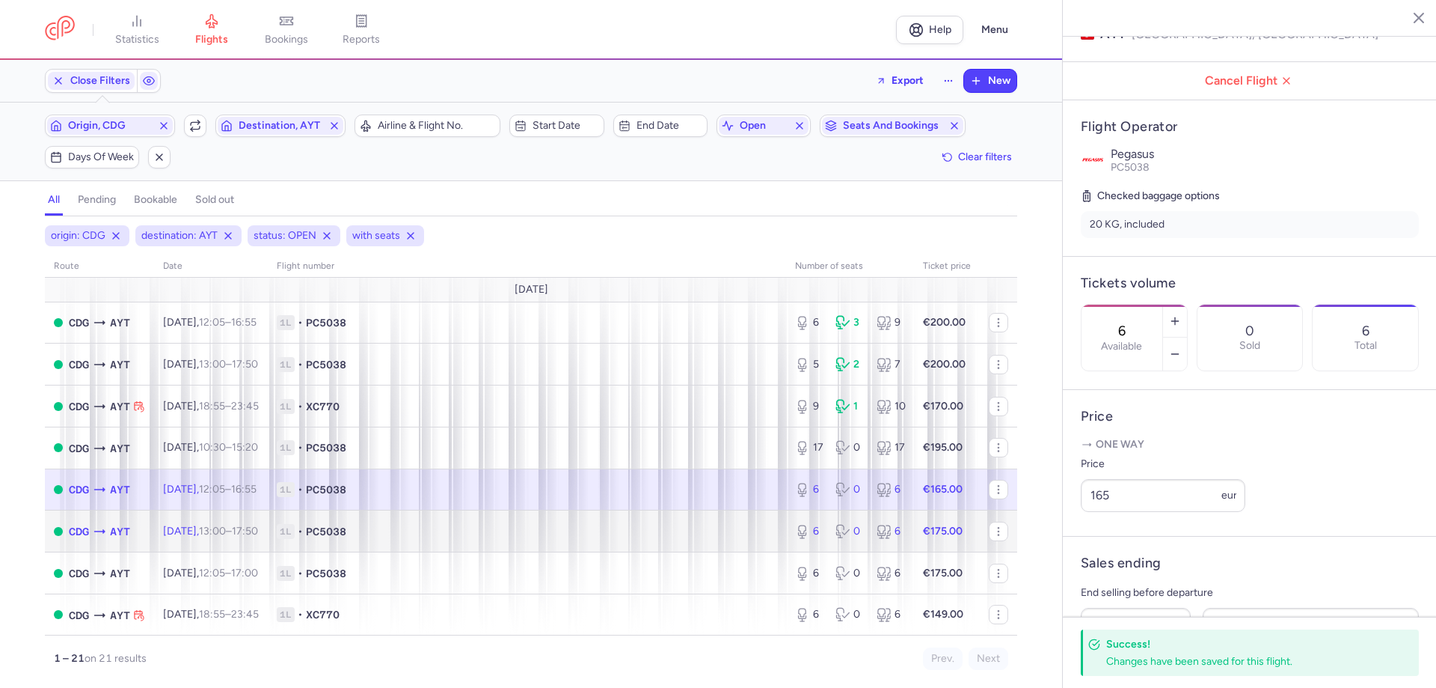
click at [749, 524] on span "1L • PC5038" at bounding box center [527, 531] width 500 height 15
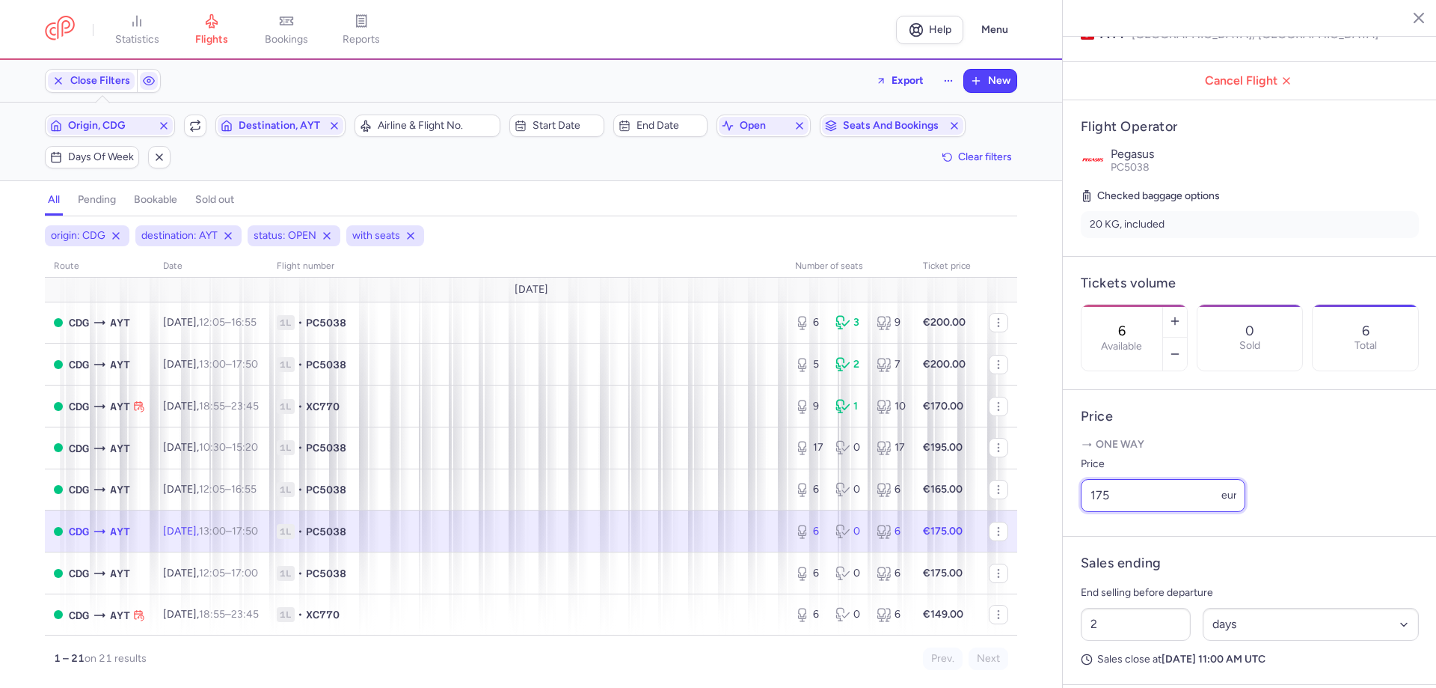
drag, startPoint x: 1114, startPoint y: 524, endPoint x: 1070, endPoint y: 515, distance: 45.2
click at [1070, 515] on article "Price One way Price 175 eur" at bounding box center [1250, 463] width 374 height 147
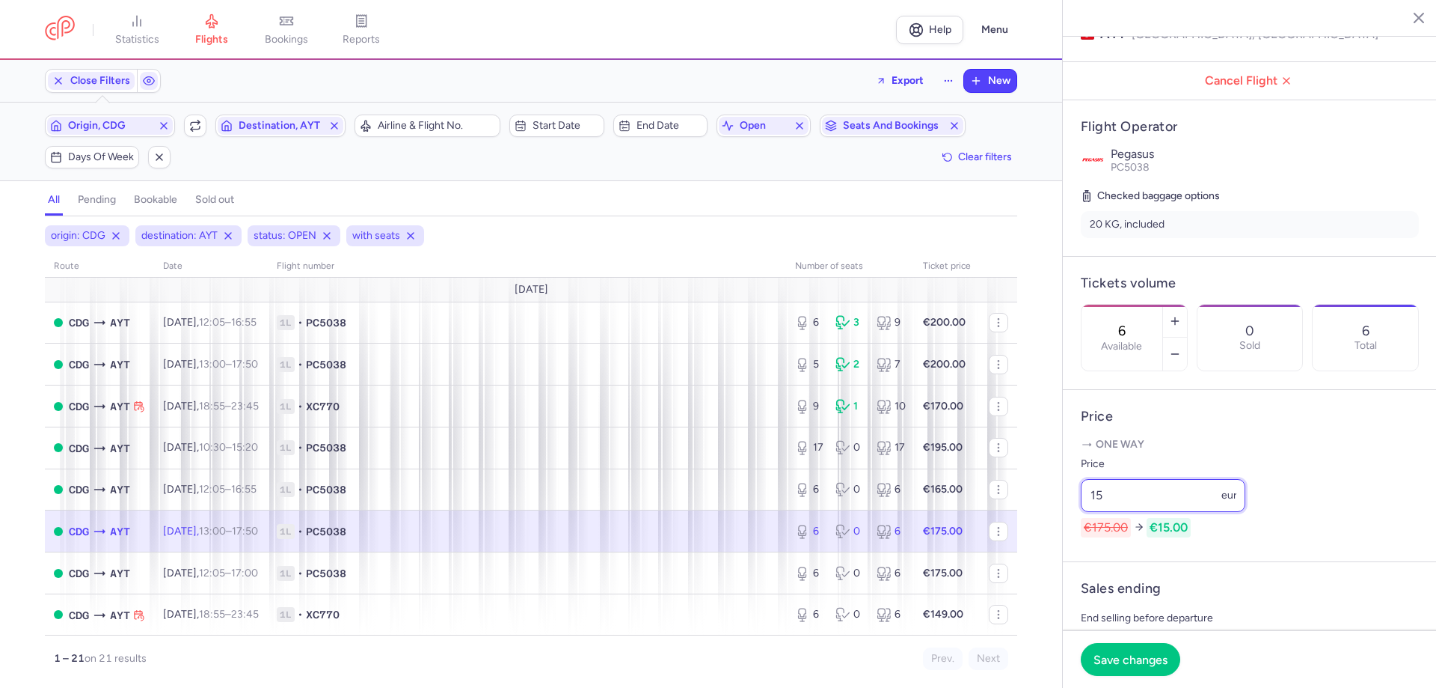
drag, startPoint x: 1110, startPoint y: 510, endPoint x: 1075, endPoint y: 510, distance: 35.2
click at [1075, 510] on article "Price One way Price 15 eur €175.00 €15.00" at bounding box center [1250, 476] width 374 height 172
type input "165"
drag, startPoint x: 1115, startPoint y: 639, endPoint x: 1115, endPoint y: 649, distance: 9.7
click at [1115, 649] on footer "Save changes" at bounding box center [1250, 659] width 374 height 58
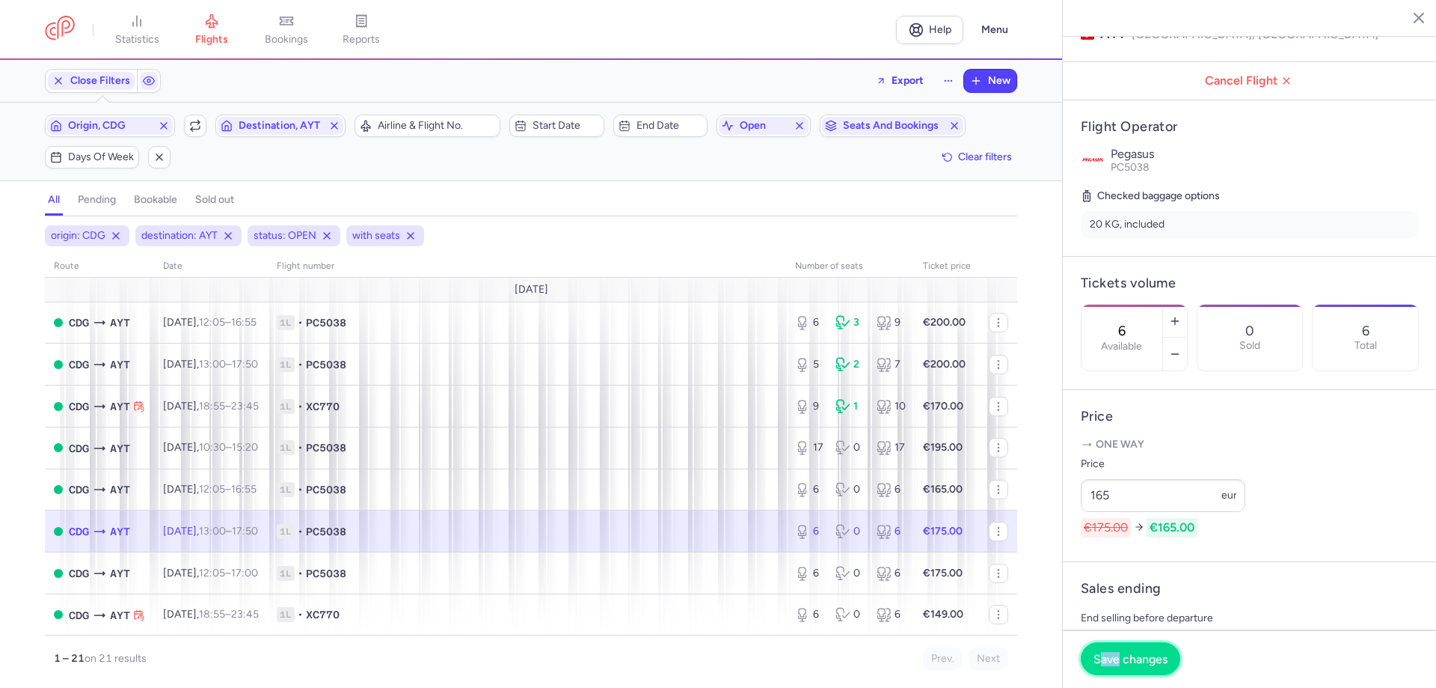
click at [1124, 650] on button "Save changes" at bounding box center [1131, 658] width 100 height 33
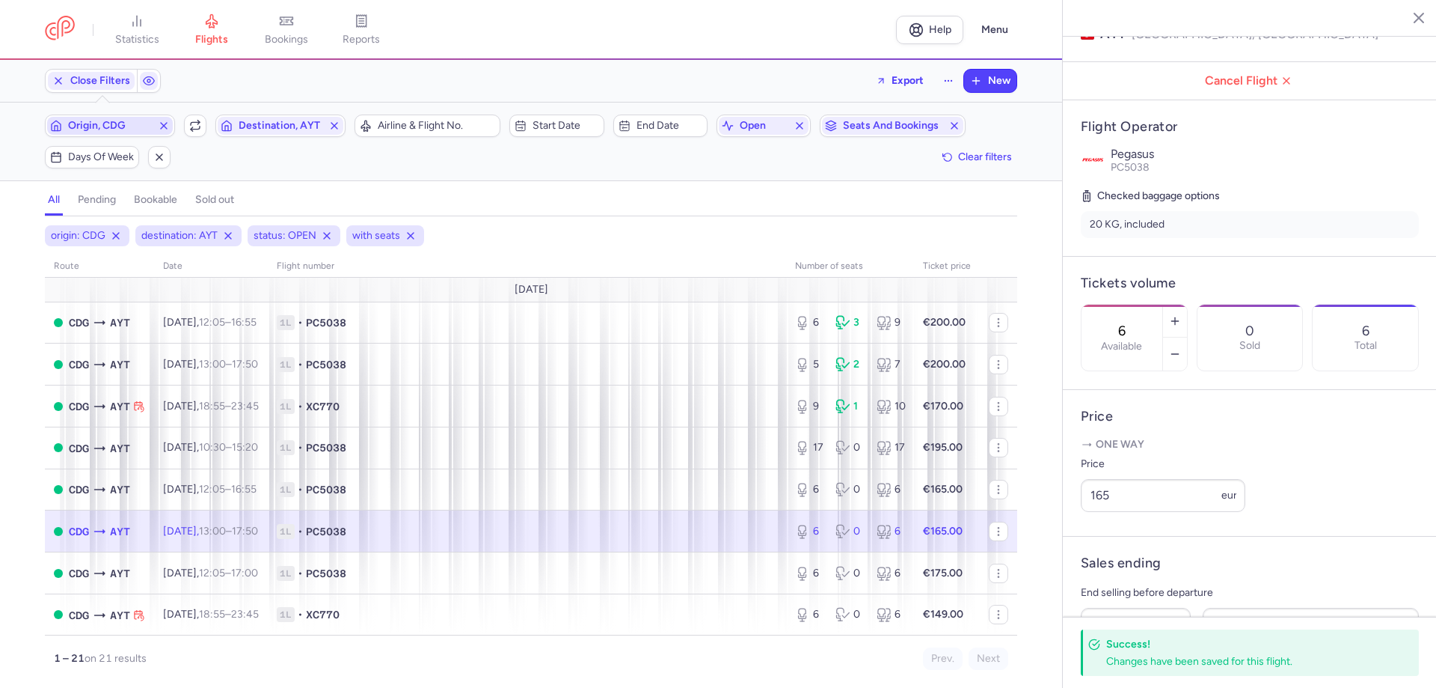
click at [105, 127] on span "Origin, CDG" at bounding box center [110, 126] width 84 height 12
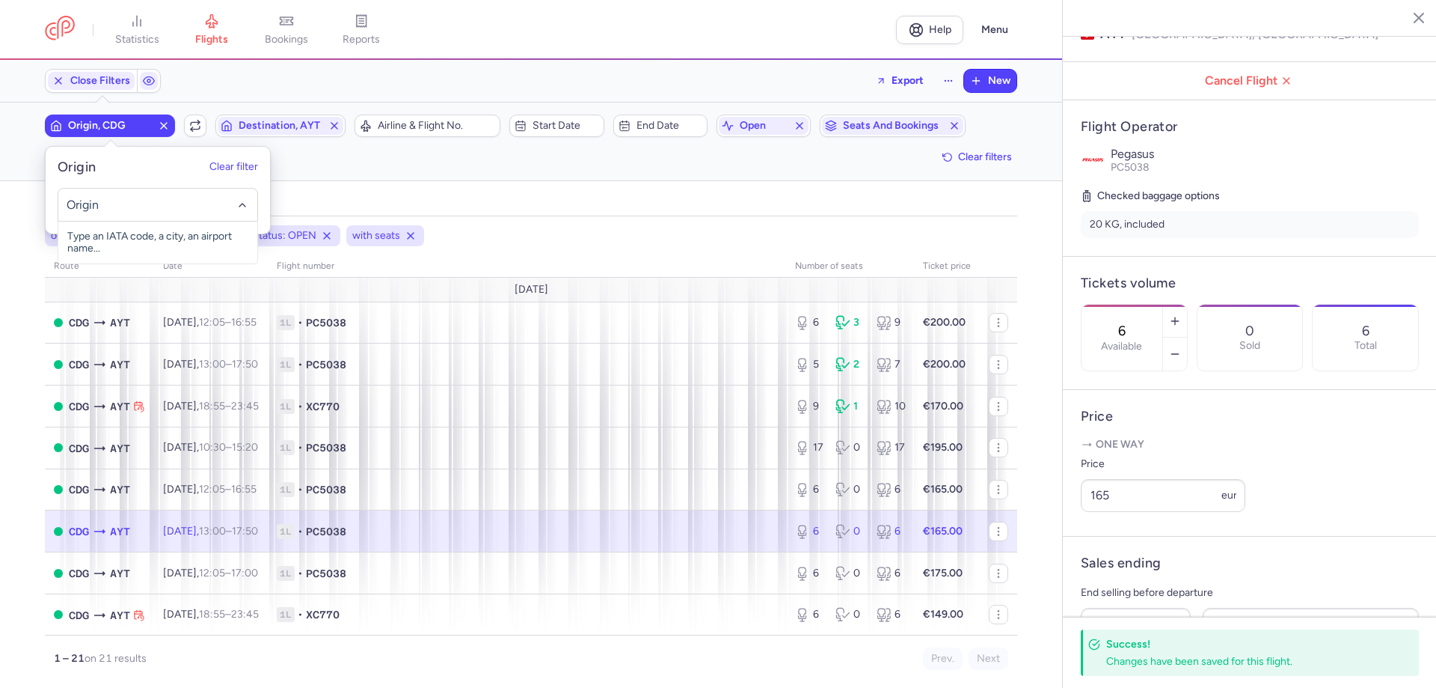
click at [105, 208] on input "-searchbox" at bounding box center [158, 205] width 183 height 16
click at [144, 236] on span "[GEOGRAPHIC_DATA], [GEOGRAPHIC_DATA], [GEOGRAPHIC_DATA] AYT" at bounding box center [157, 248] width 199 height 54
type input "ayt"
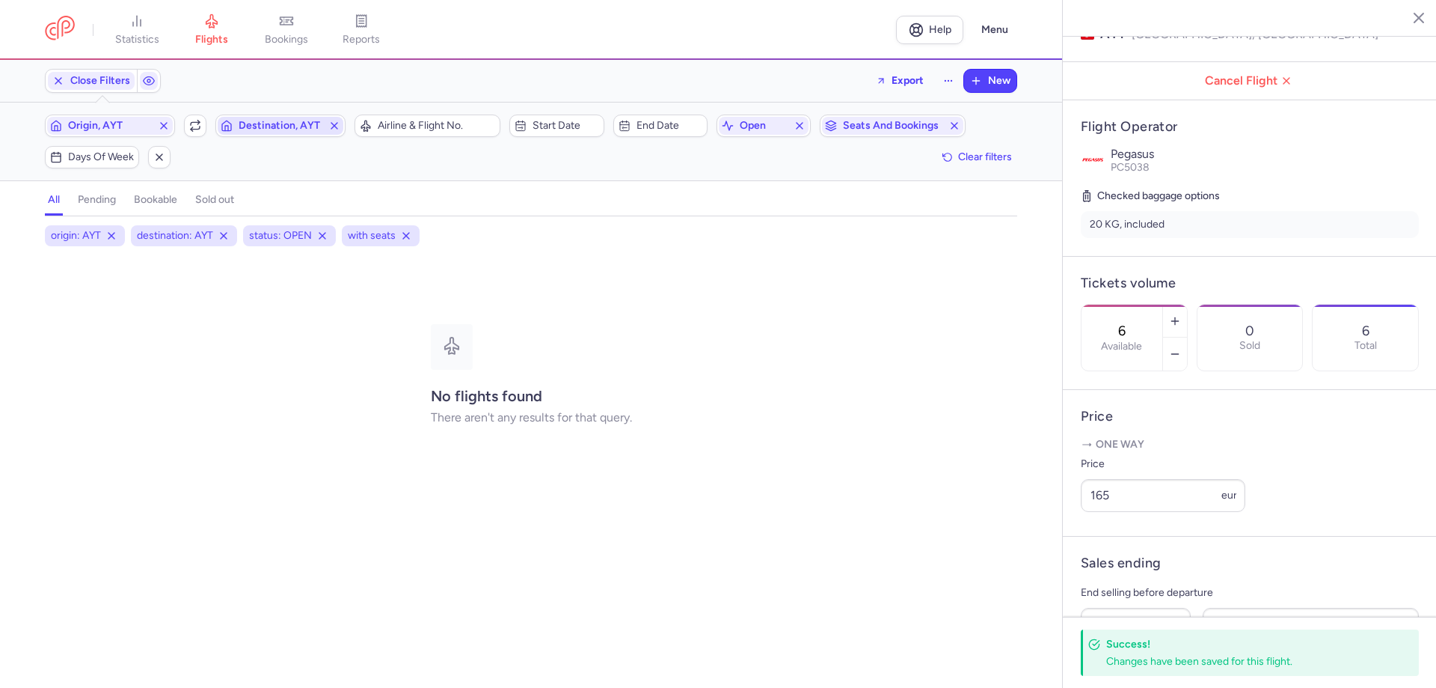
click at [269, 124] on span "Destination, AYT" at bounding box center [281, 126] width 84 height 12
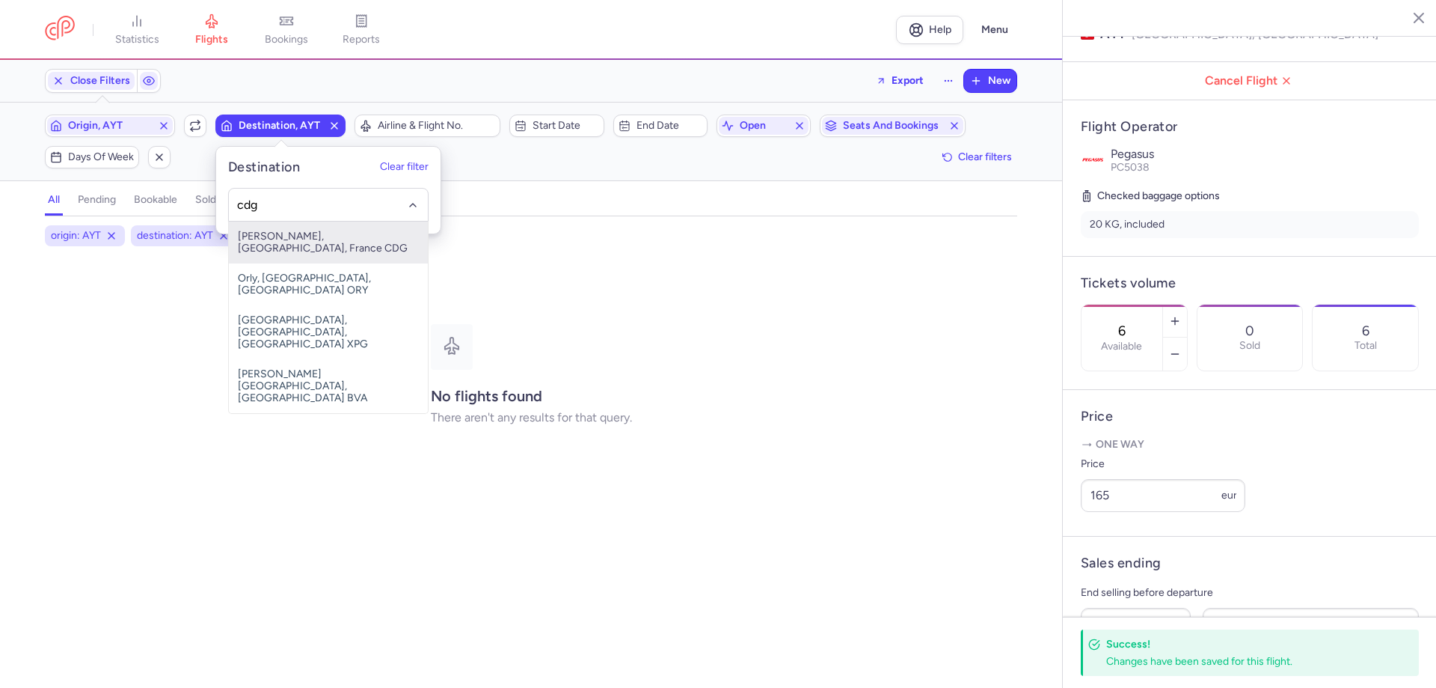
click at [305, 239] on span "[PERSON_NAME], [GEOGRAPHIC_DATA], France CDG" at bounding box center [328, 242] width 199 height 42
type input "cdg"
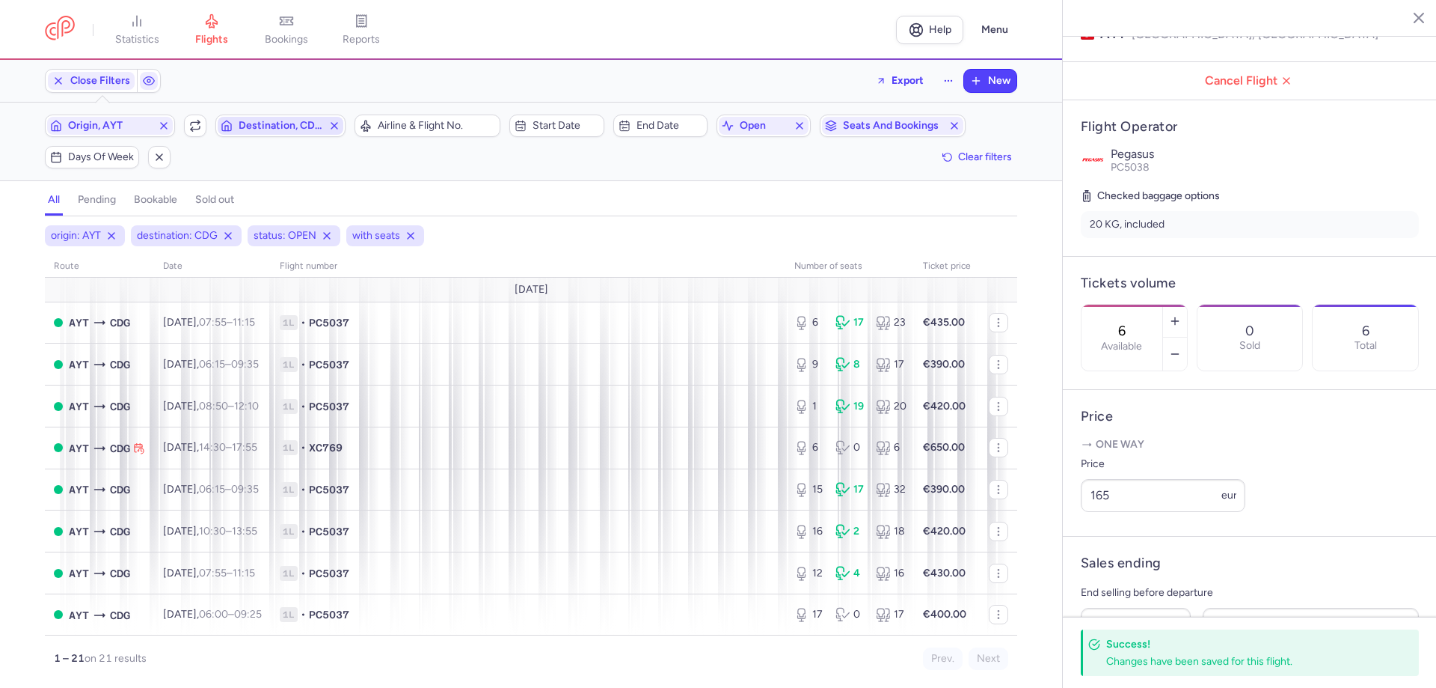
click at [272, 132] on span "Destination, CDG" at bounding box center [281, 126] width 84 height 12
click at [260, 199] on input "-searchbox" at bounding box center [328, 205] width 183 height 16
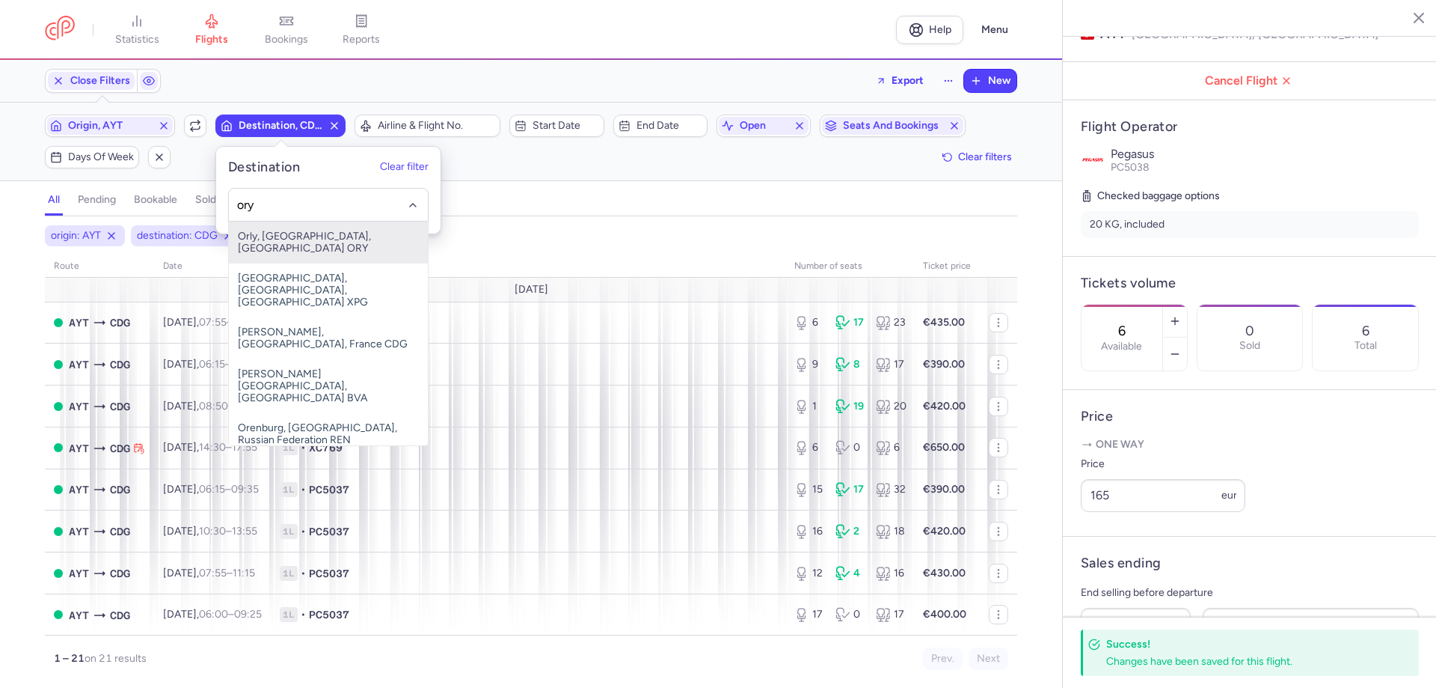
click at [303, 241] on span "Orly, [GEOGRAPHIC_DATA], [GEOGRAPHIC_DATA] ORY" at bounding box center [328, 242] width 199 height 42
type input "ory"
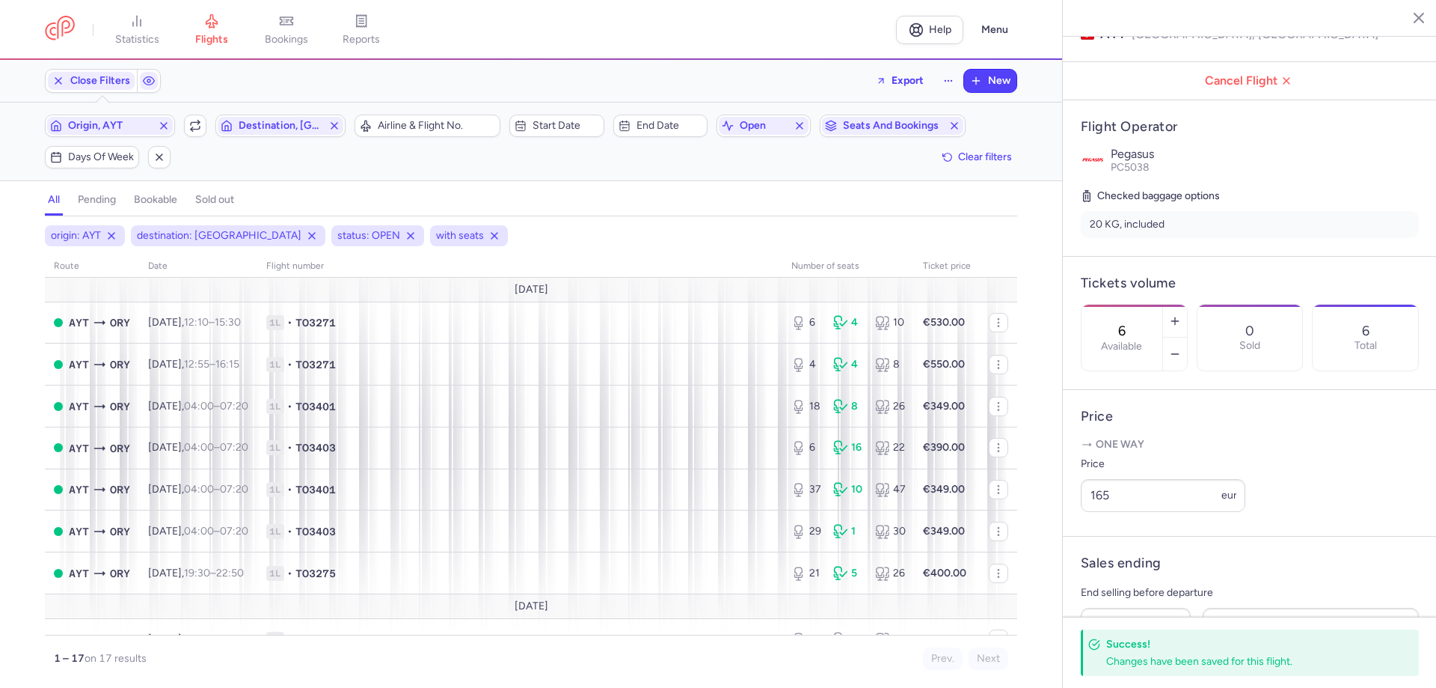
click at [141, 111] on div "Origin, AYT Include return Destination, [GEOGRAPHIC_DATA]" at bounding box center [195, 125] width 310 height 31
click at [134, 123] on span "Origin, AYT" at bounding box center [110, 126] width 84 height 12
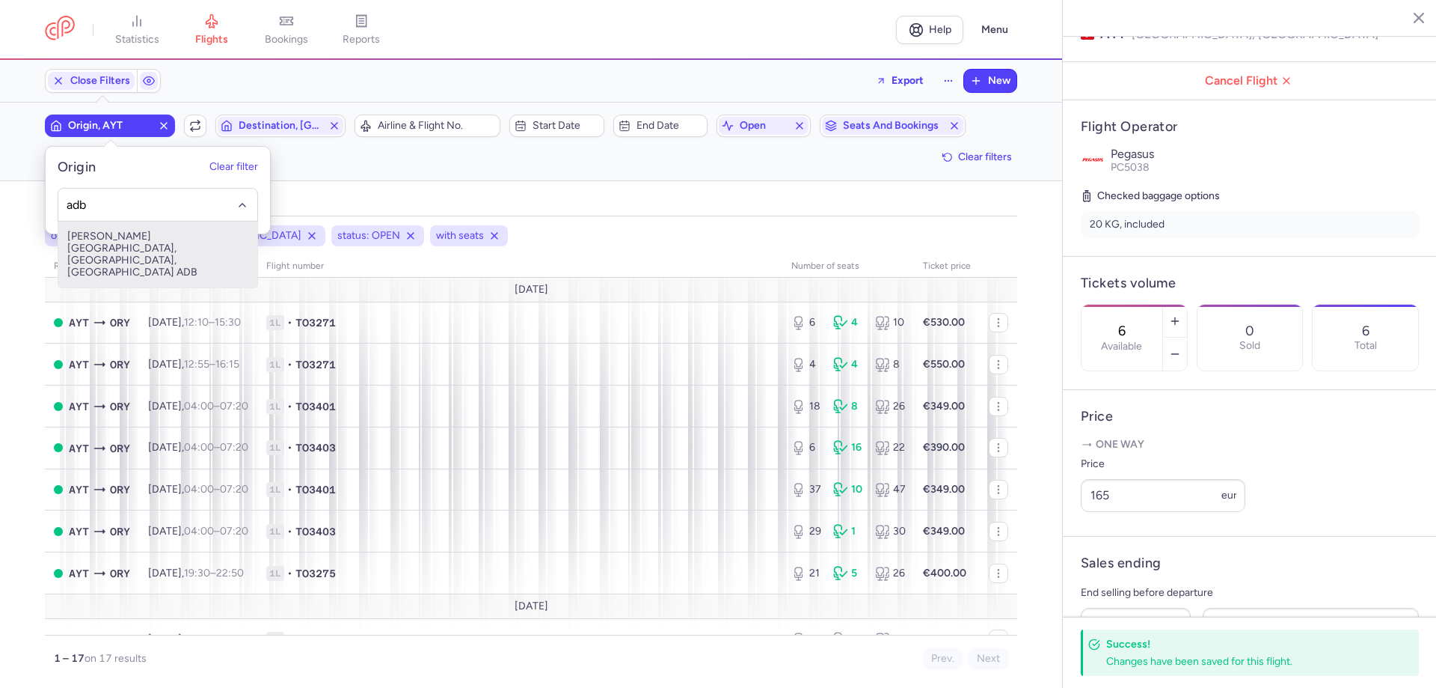
click at [195, 251] on span "[PERSON_NAME][GEOGRAPHIC_DATA], [GEOGRAPHIC_DATA], [GEOGRAPHIC_DATA] ADB" at bounding box center [157, 254] width 199 height 66
type input "adb"
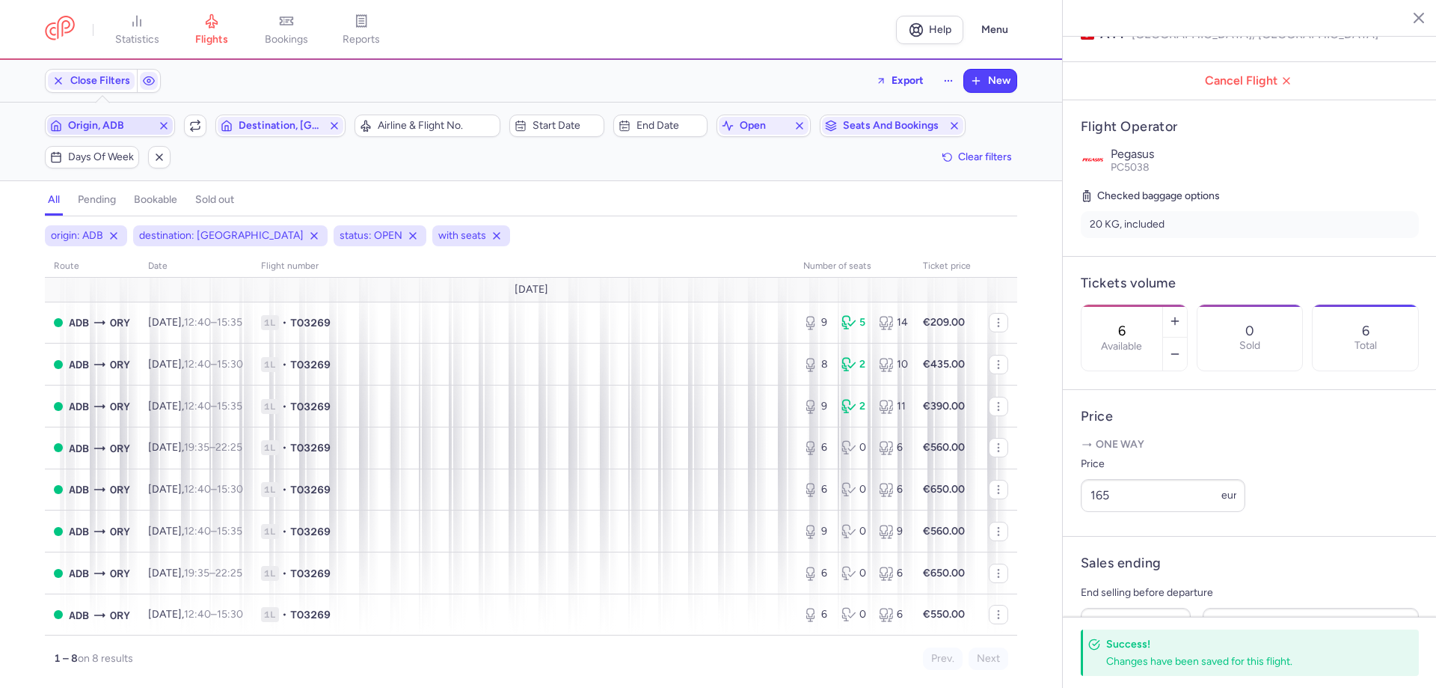
click at [123, 129] on span "Origin, ADB" at bounding box center [110, 126] width 84 height 12
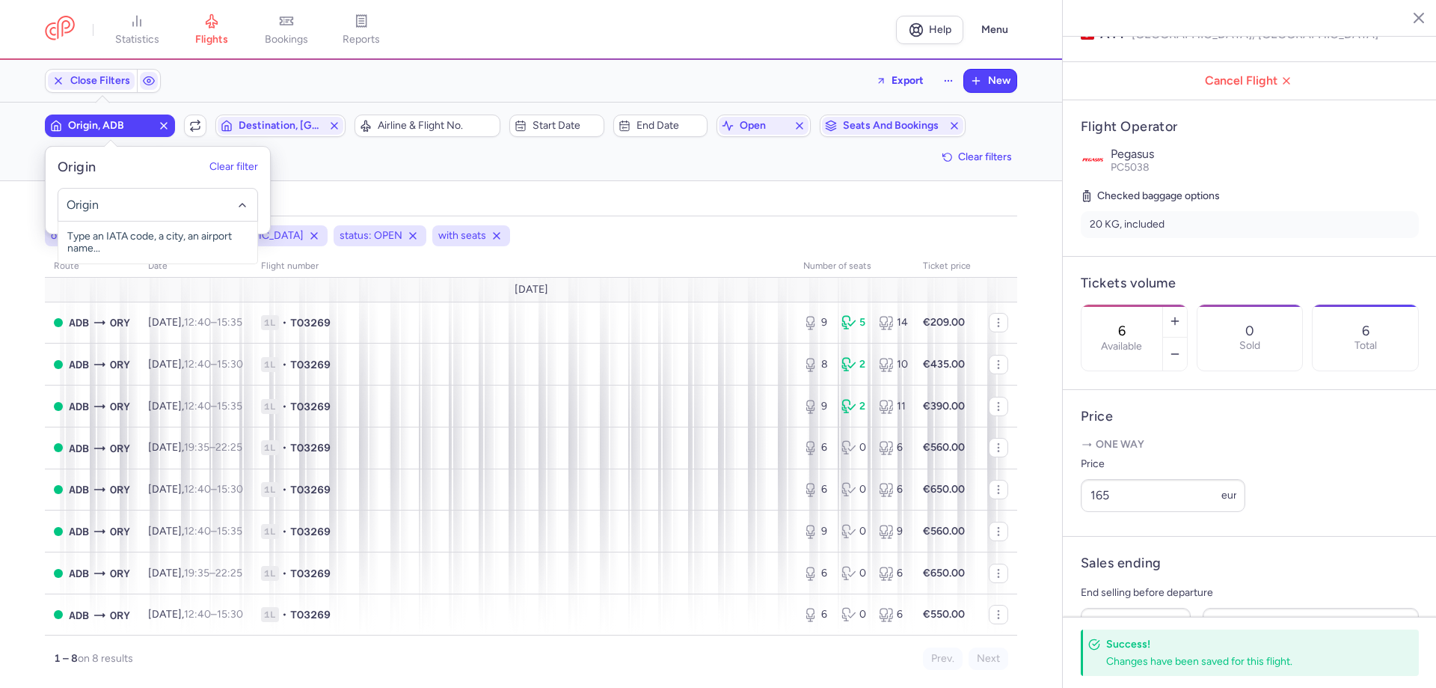
click at [128, 209] on input "-searchbox" at bounding box center [158, 205] width 183 height 16
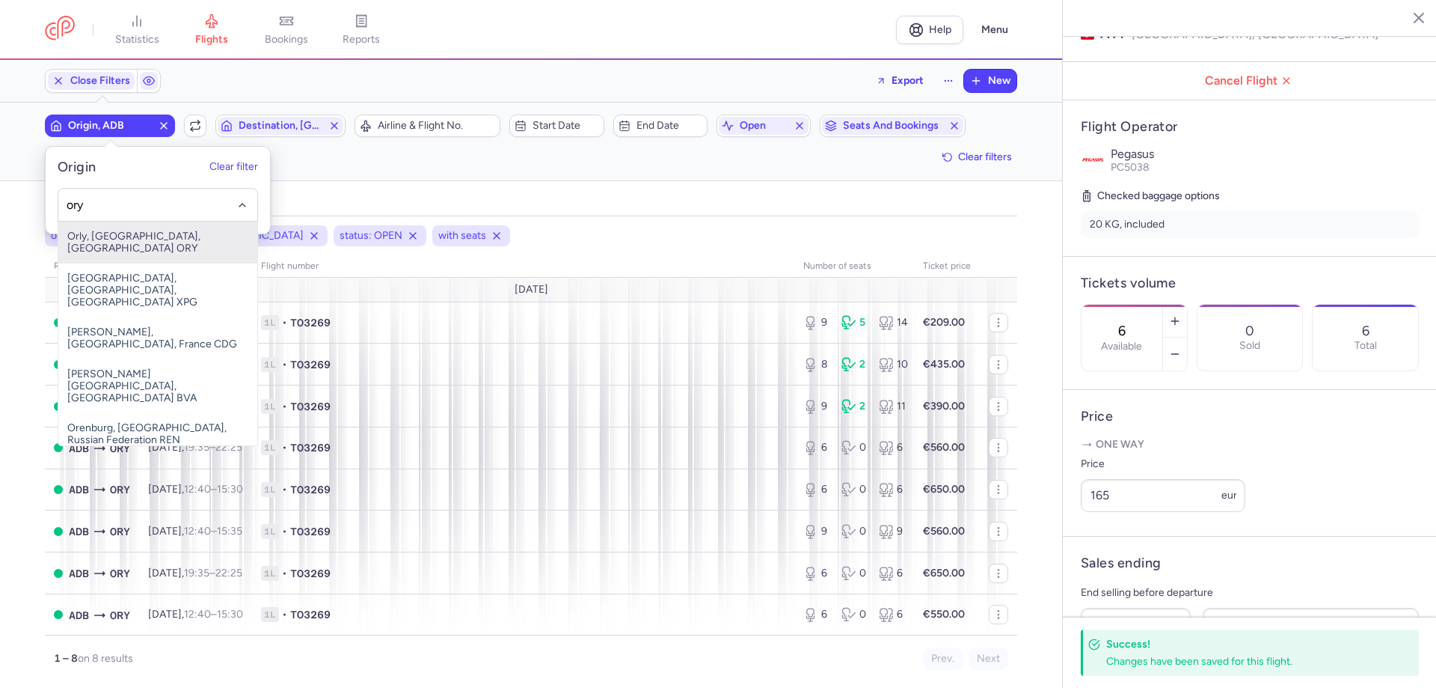
click at [200, 243] on span "Orly, [GEOGRAPHIC_DATA], [GEOGRAPHIC_DATA] ORY" at bounding box center [157, 242] width 199 height 42
type input "ory"
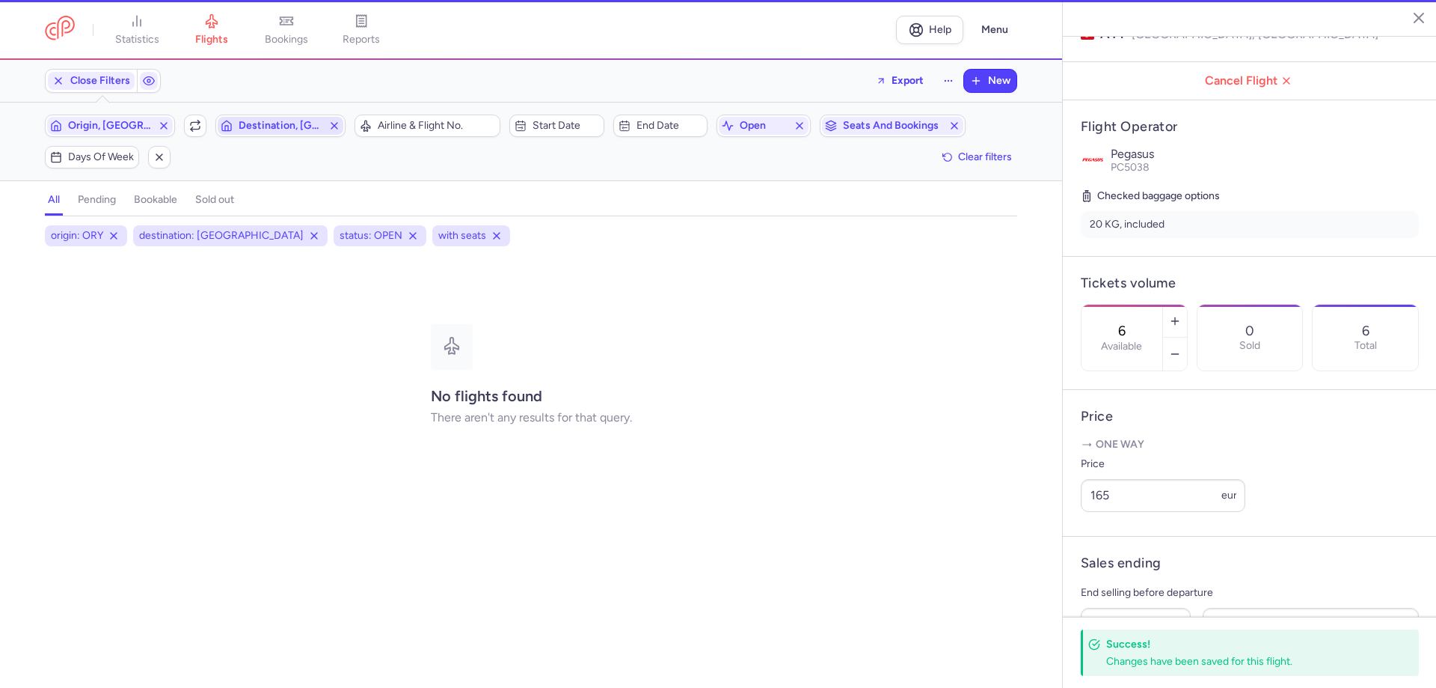
drag, startPoint x: 292, startPoint y: 117, endPoint x: 287, endPoint y: 128, distance: 12.4
click at [290, 124] on span "Destination, [GEOGRAPHIC_DATA]" at bounding box center [281, 126] width 126 height 18
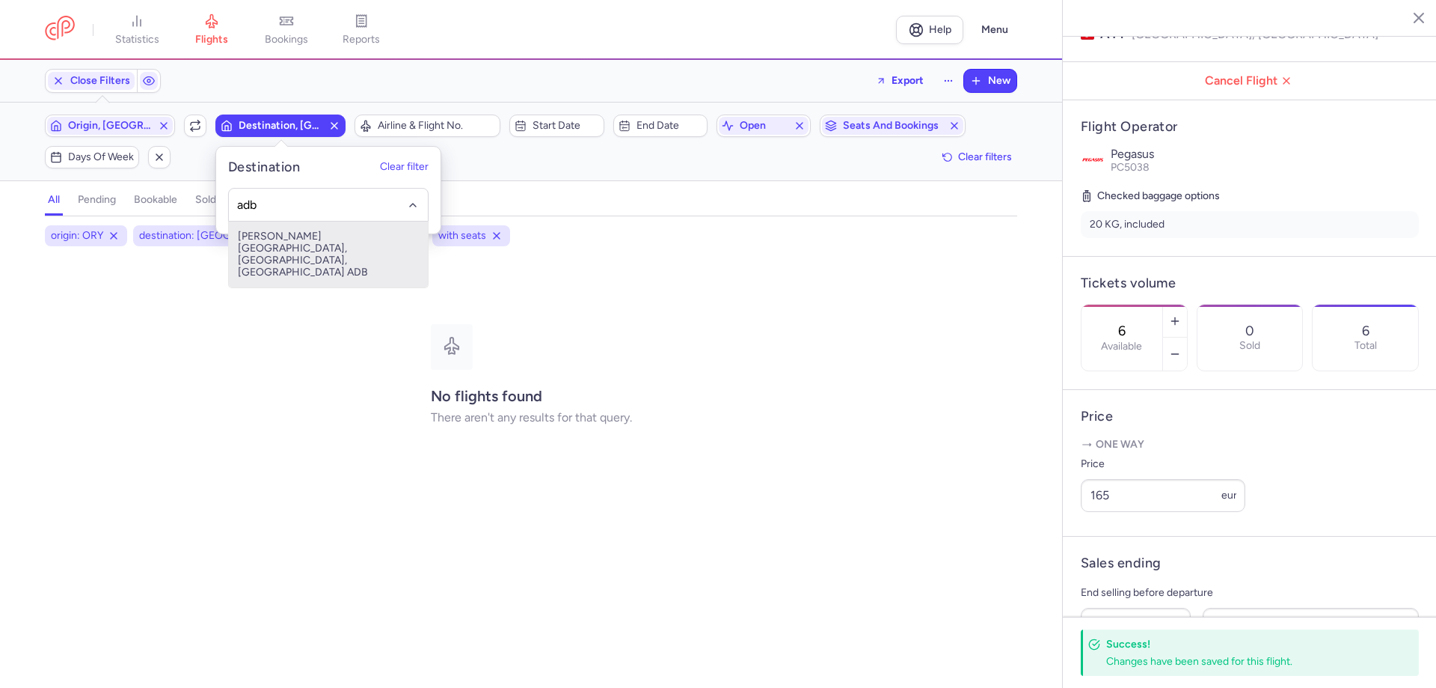
click at [323, 247] on span "[PERSON_NAME][GEOGRAPHIC_DATA], [GEOGRAPHIC_DATA], [GEOGRAPHIC_DATA] ADB" at bounding box center [328, 254] width 199 height 66
type input "adb"
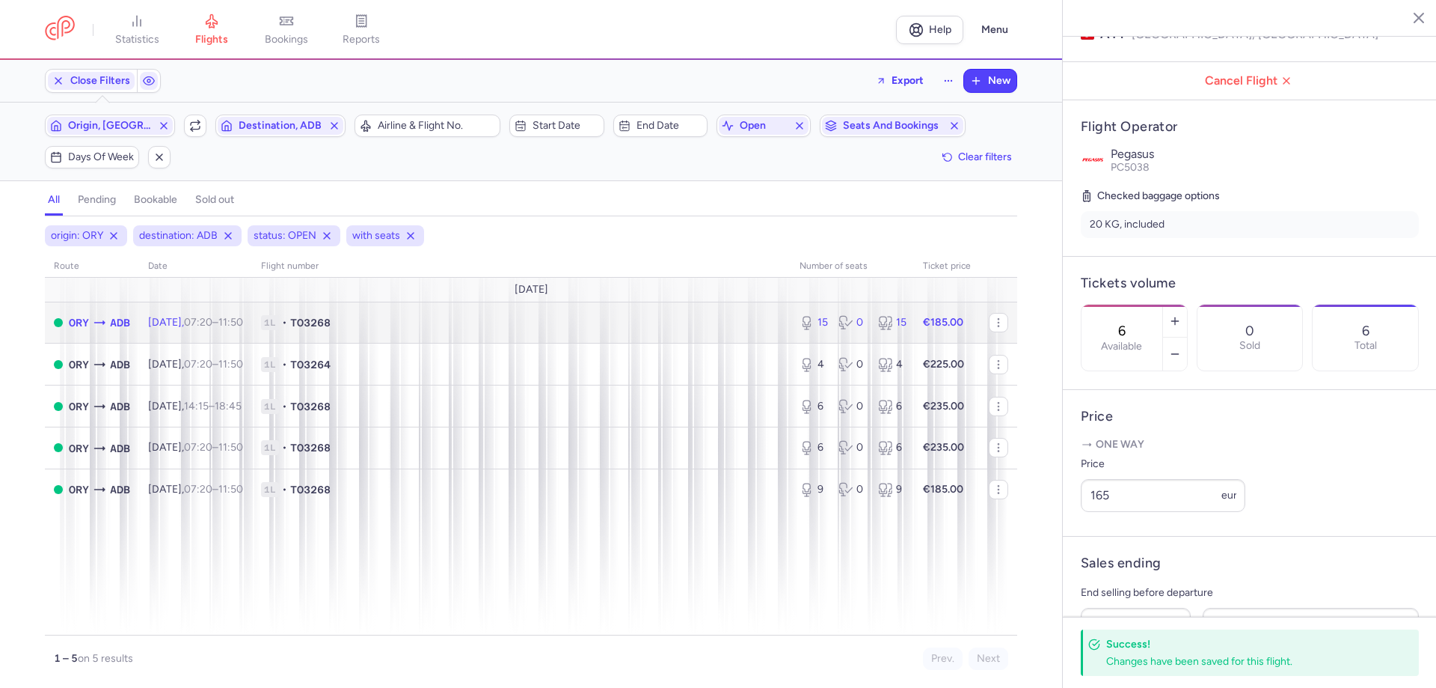
click at [540, 331] on td "1L • TO3268" at bounding box center [521, 322] width 539 height 42
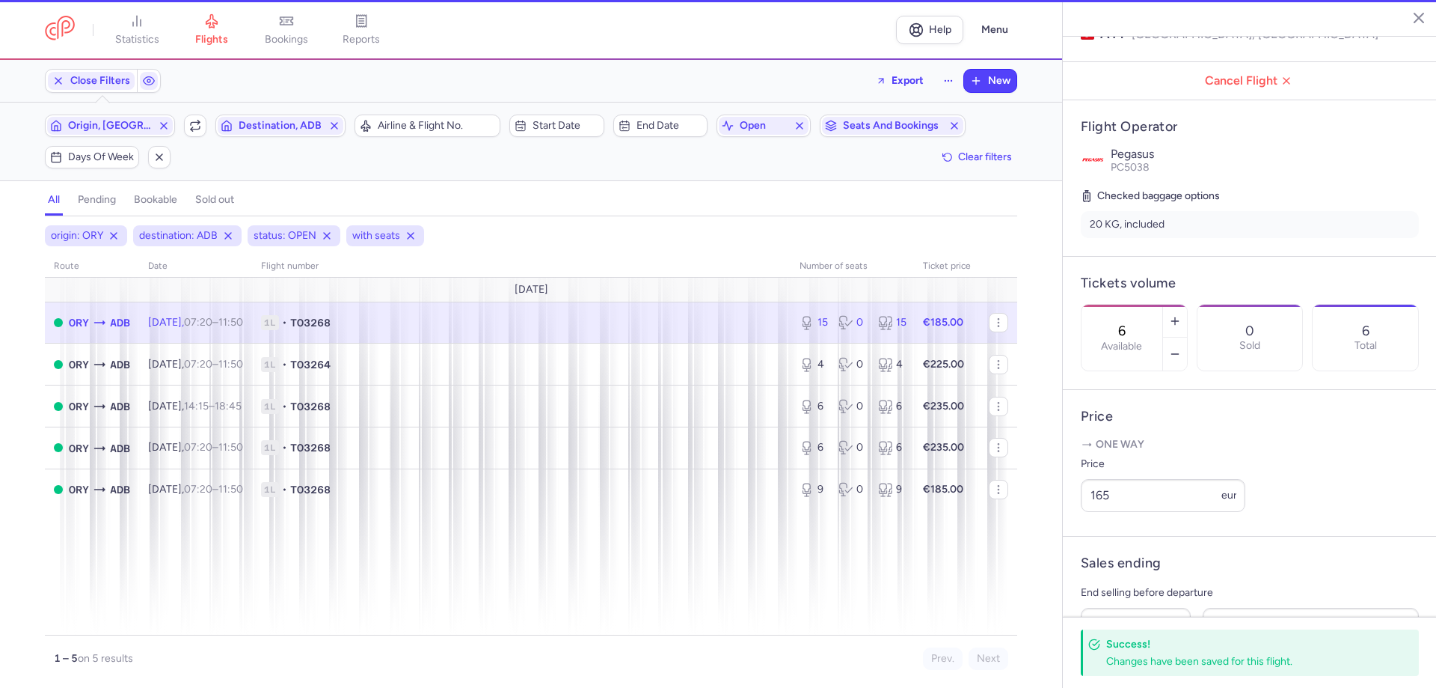
type input "15"
type input "8"
select select "hours"
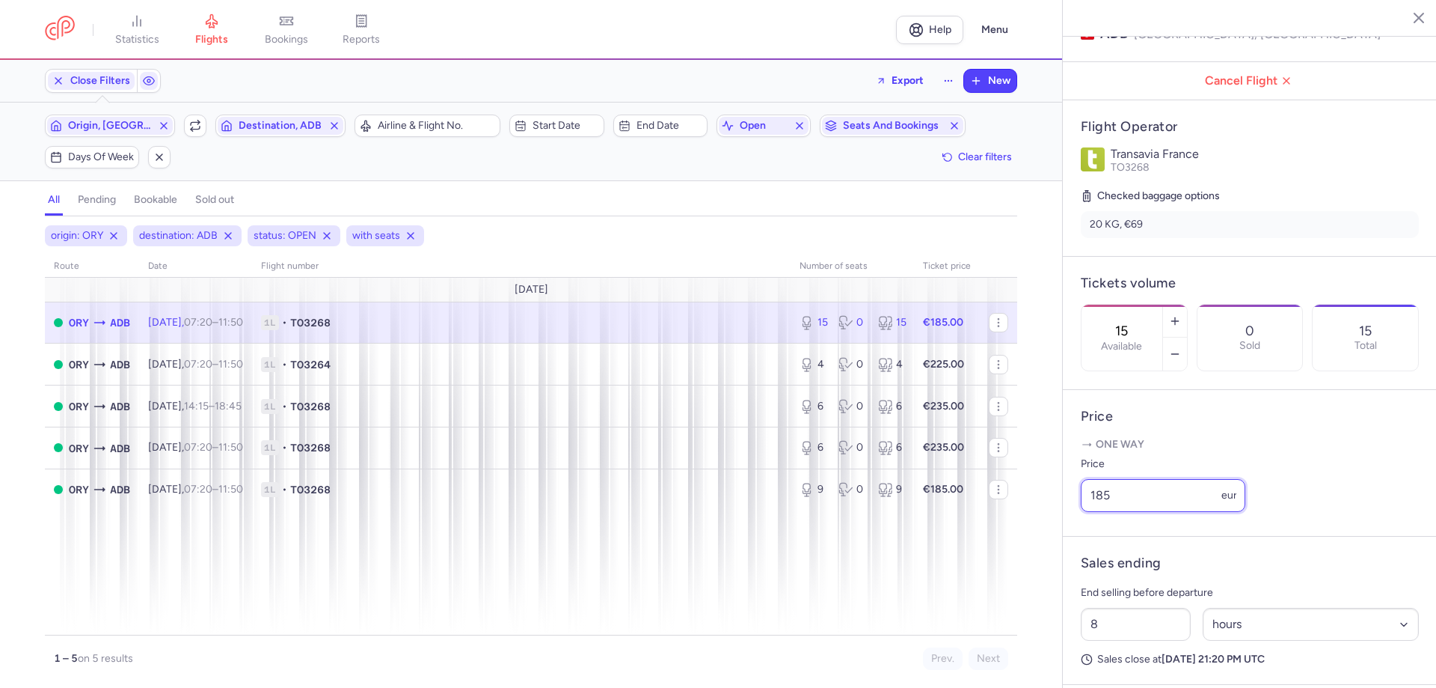
drag, startPoint x: 1131, startPoint y: 515, endPoint x: 1086, endPoint y: 523, distance: 46.4
click at [1086, 512] on input "185" at bounding box center [1163, 495] width 165 height 33
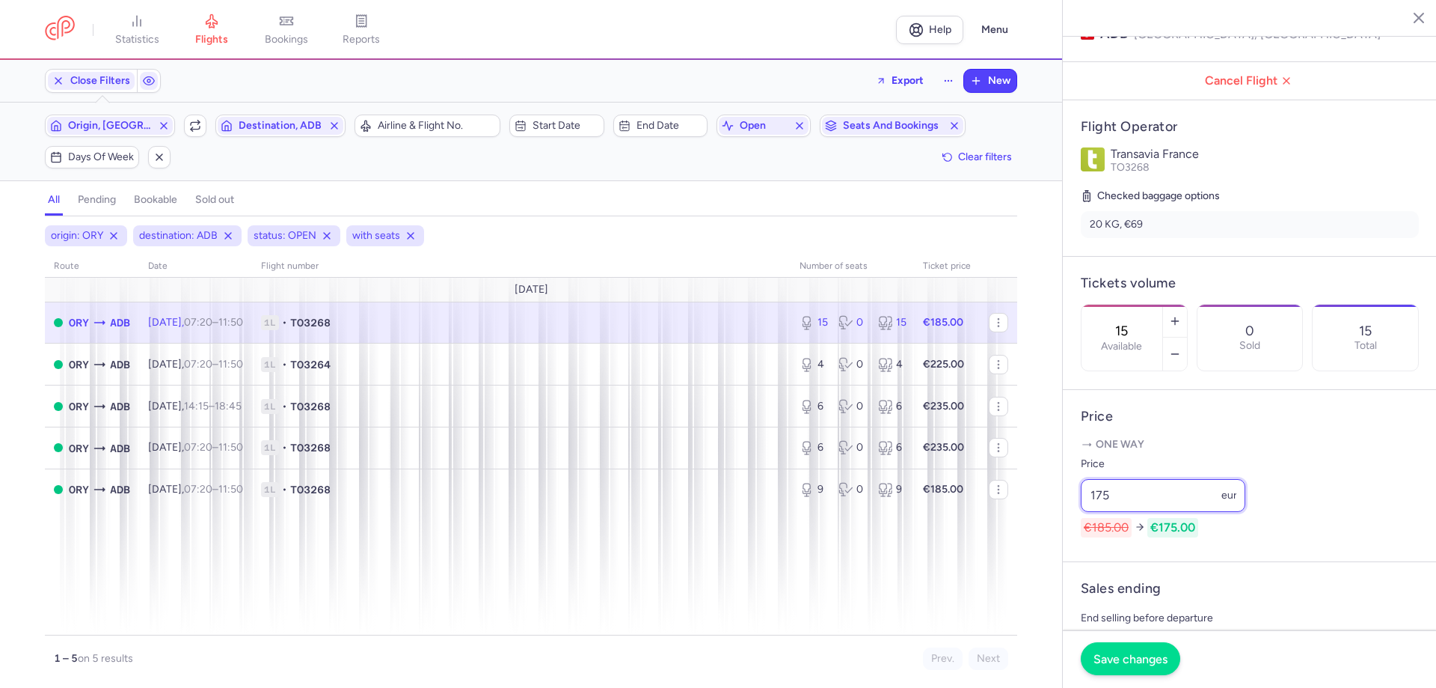
type input "175"
click at [1119, 654] on span "Save changes" at bounding box center [1131, 658] width 74 height 13
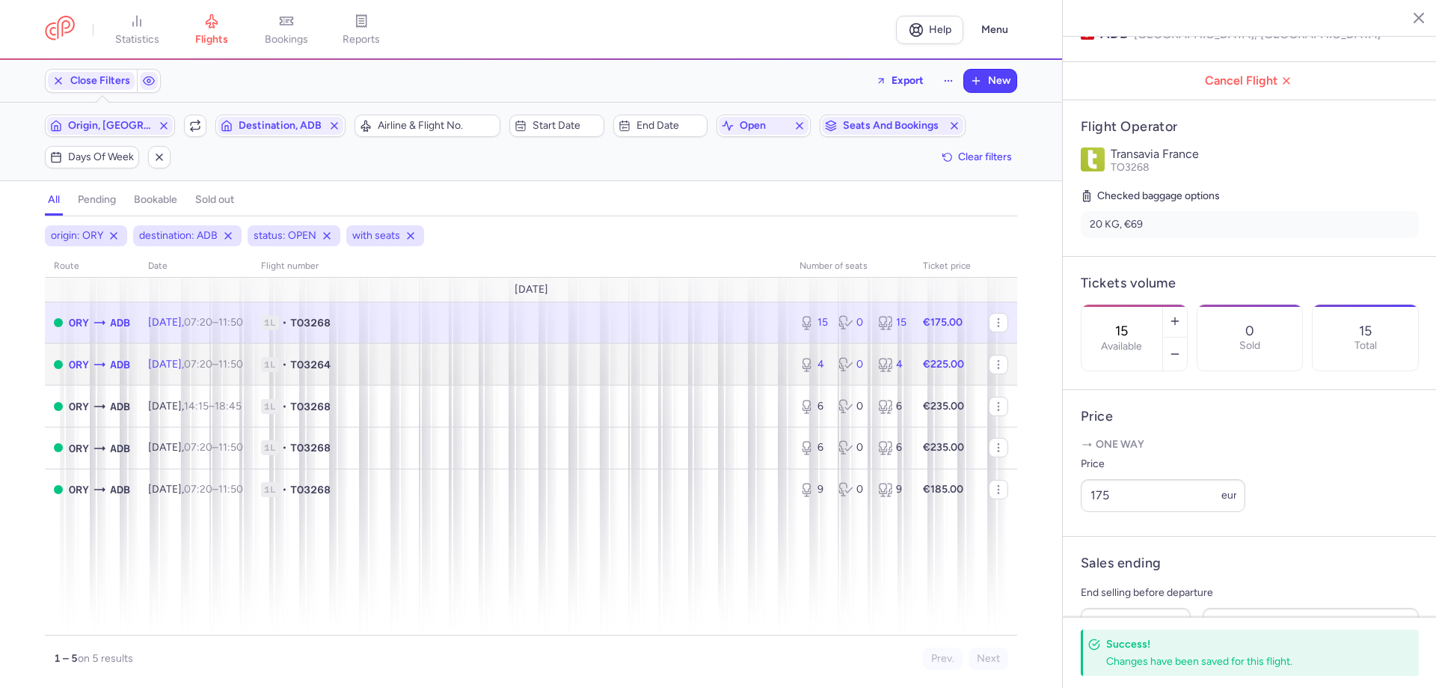
click at [768, 370] on span "1L • TO3264" at bounding box center [521, 364] width 521 height 15
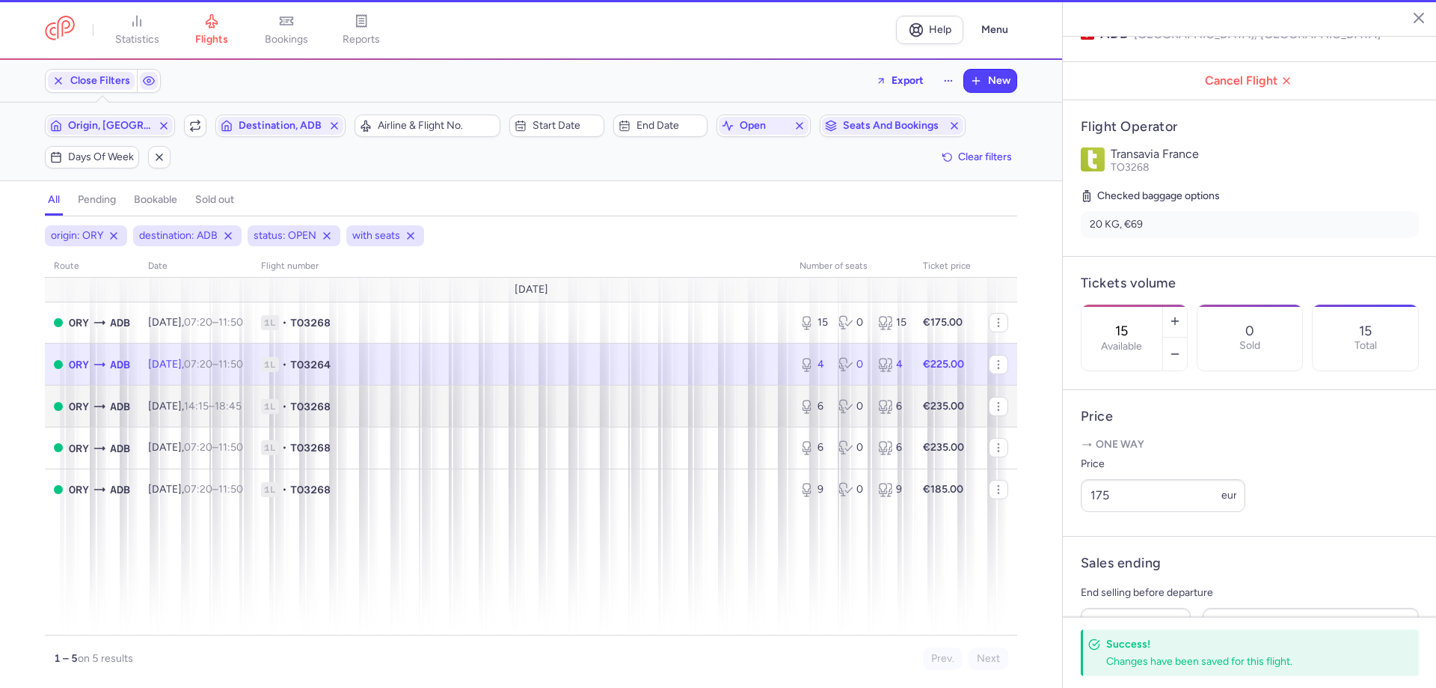
type input "4"
type input "2"
select select "days"
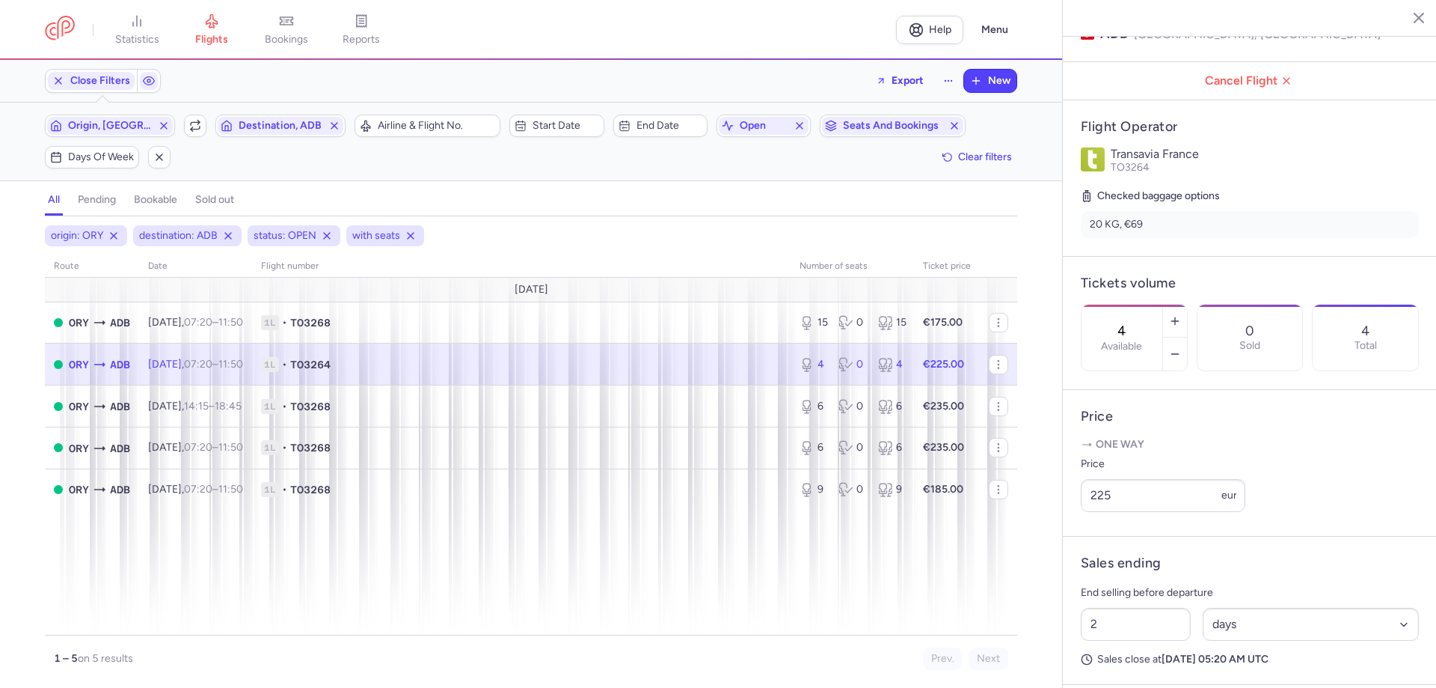
click at [914, 376] on td "1L • TO3264" at bounding box center [947, 364] width 66 height 42
drag, startPoint x: 1097, startPoint y: 512, endPoint x: 1074, endPoint y: 509, distance: 22.6
click at [1074, 509] on article "Price One way Price 225 eur" at bounding box center [1250, 463] width 374 height 147
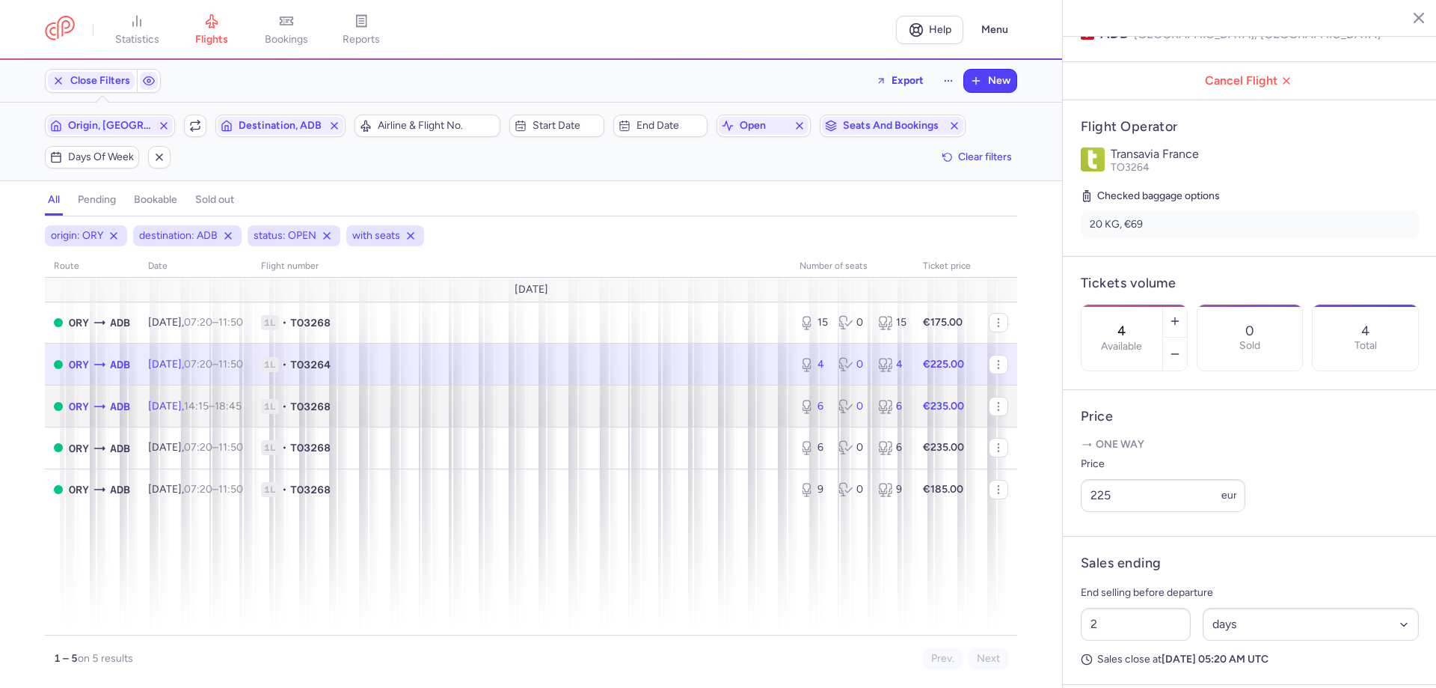
click at [769, 386] on td "1L • TO3268" at bounding box center [521, 406] width 539 height 42
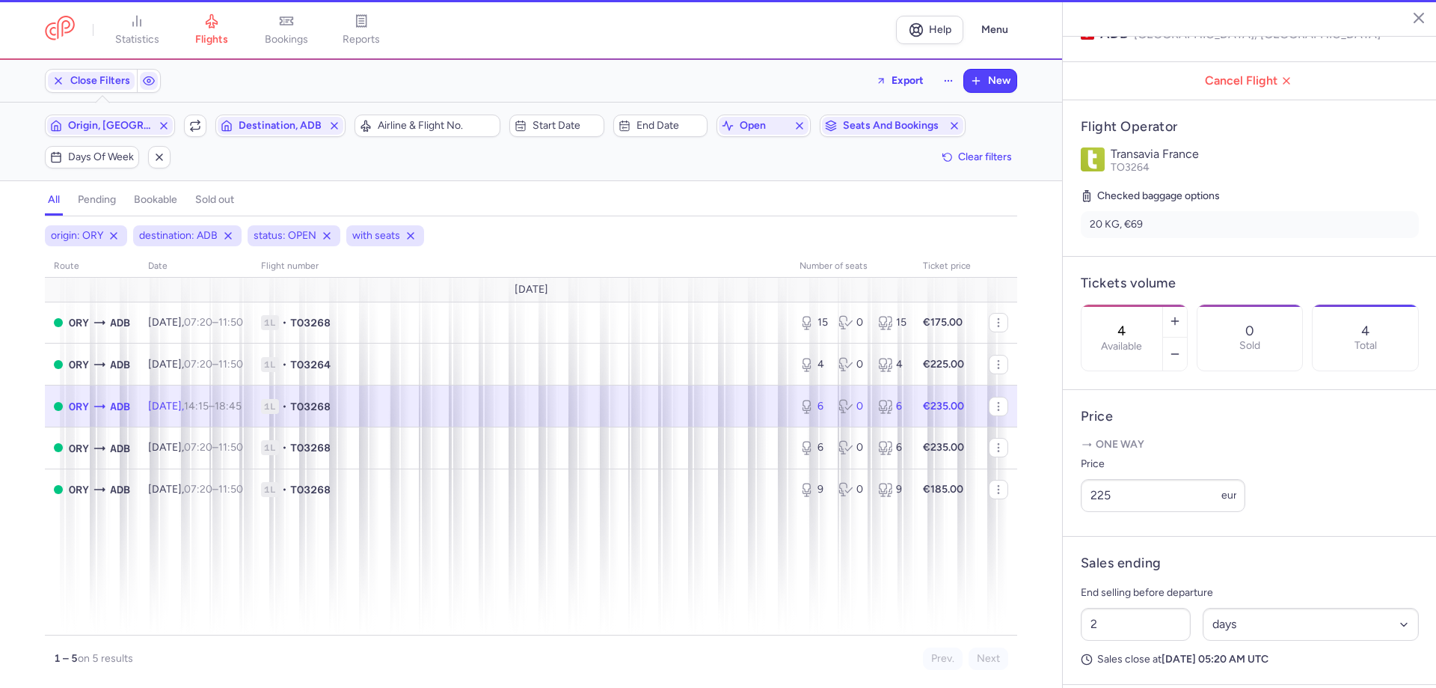
type input "6"
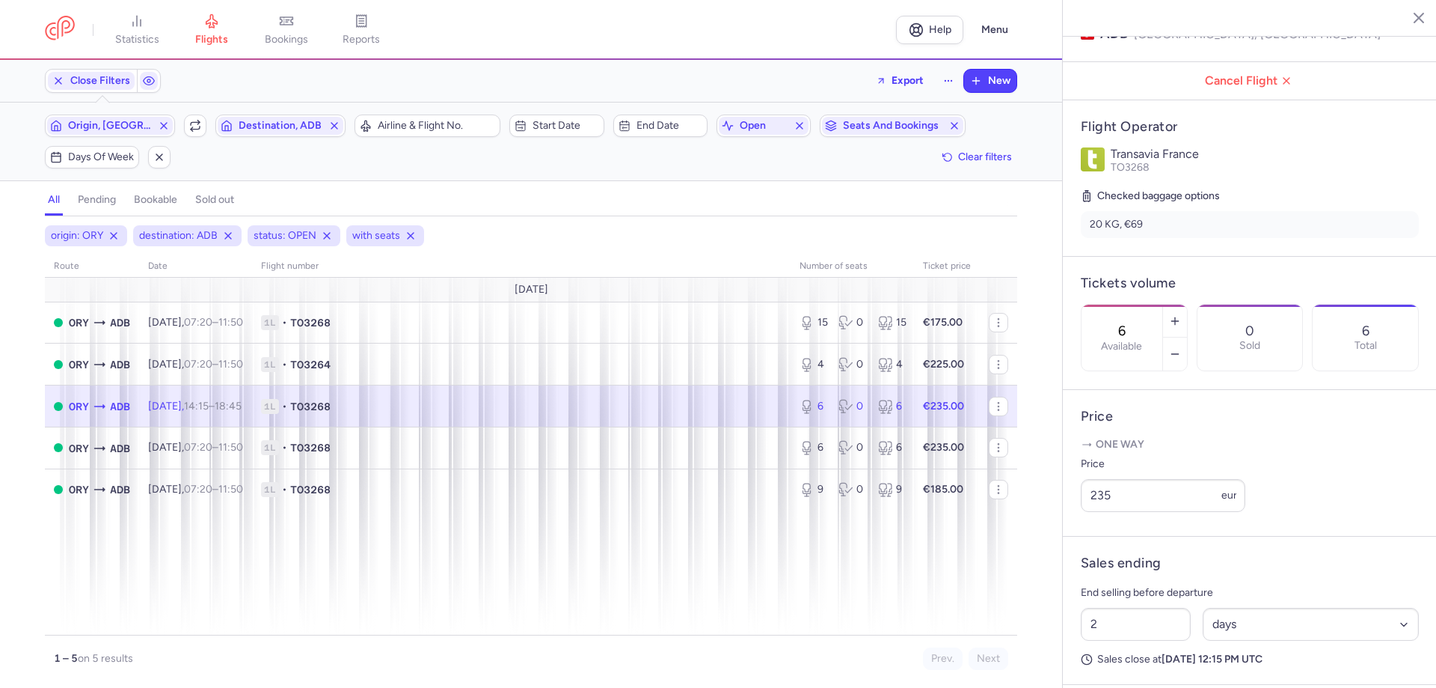
click at [739, 402] on span "1L • TO3268" at bounding box center [521, 406] width 521 height 15
drag, startPoint x: 1110, startPoint y: 515, endPoint x: 1084, endPoint y: 507, distance: 27.2
click at [1084, 507] on input "235" at bounding box center [1163, 495] width 165 height 33
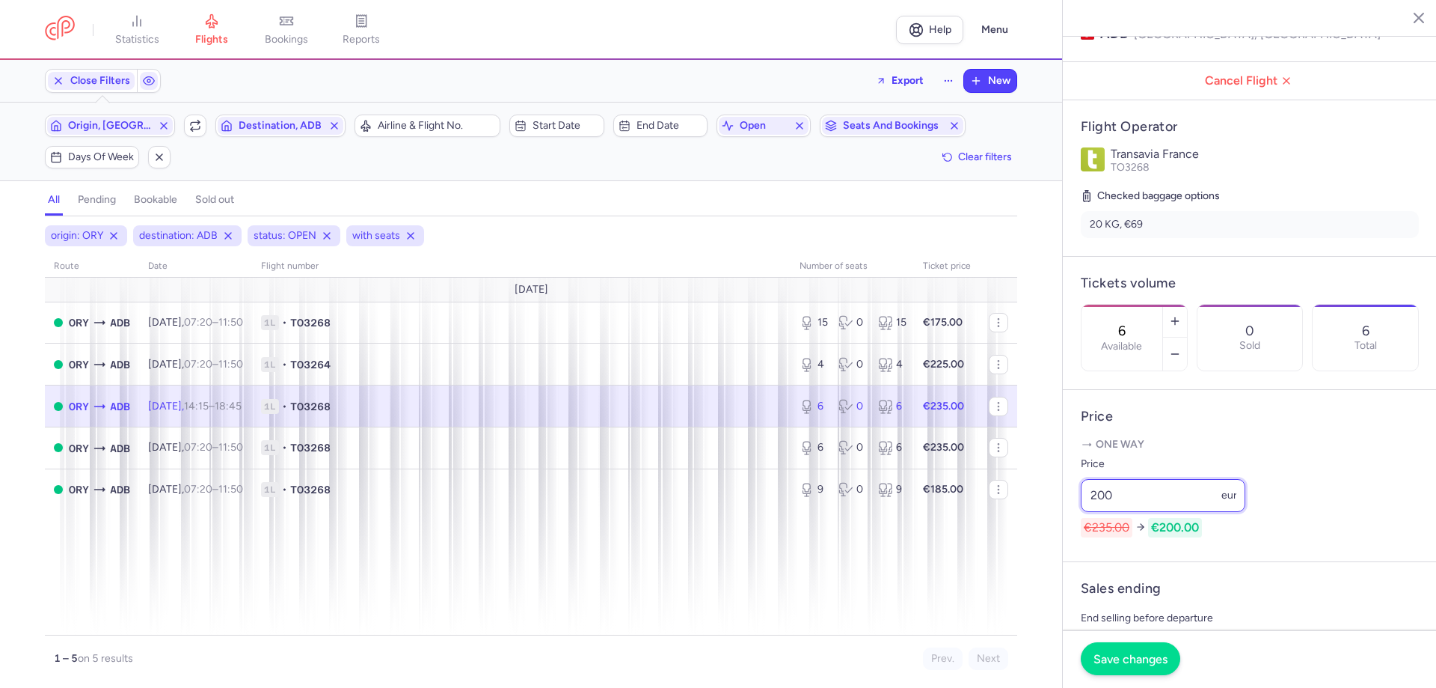
type input "200"
click at [1137, 669] on button "Save changes" at bounding box center [1131, 658] width 100 height 33
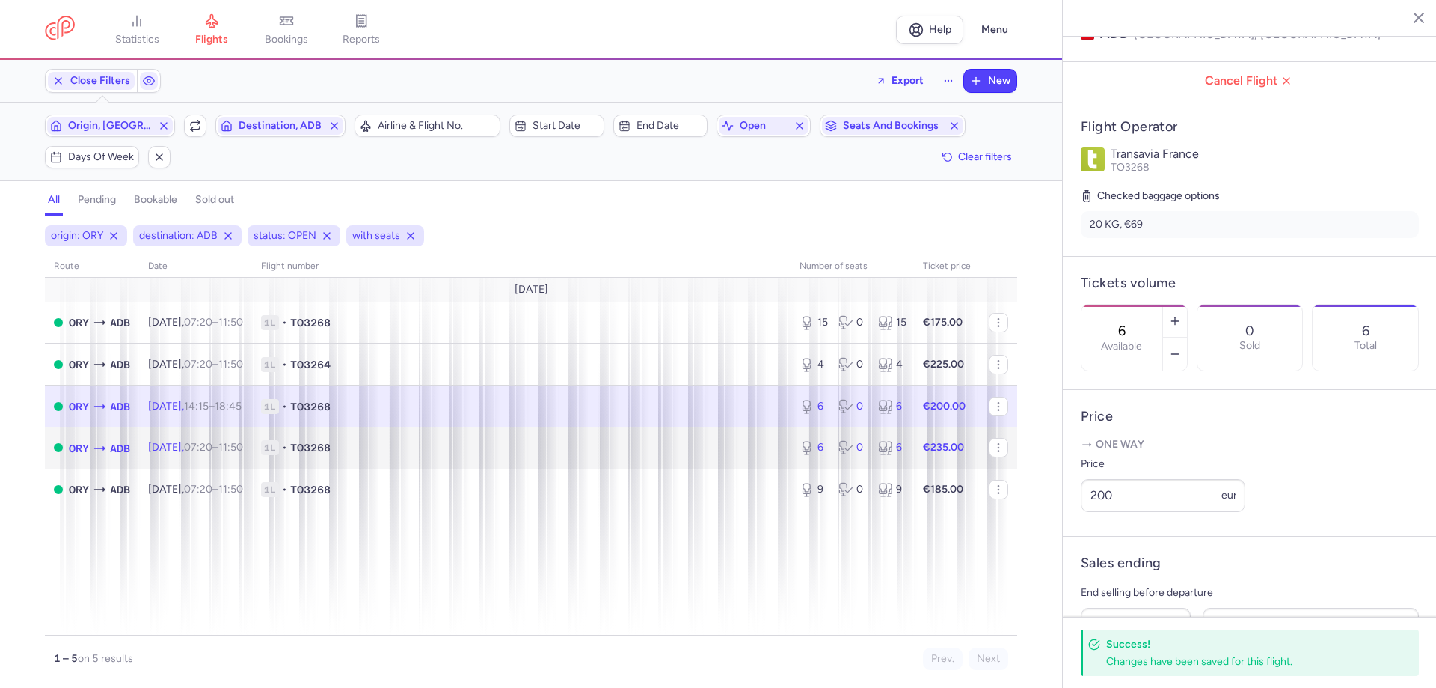
click at [744, 442] on span "1L • TO3268" at bounding box center [521, 447] width 521 height 15
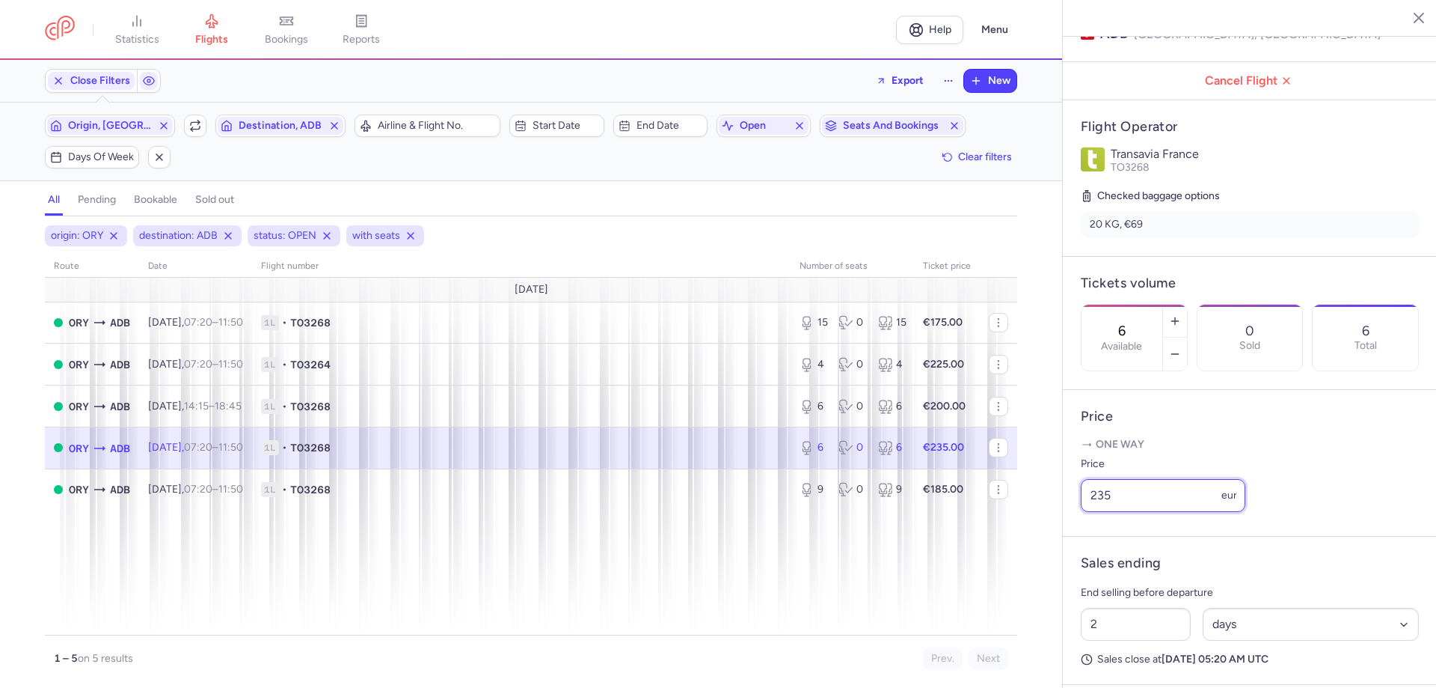
drag, startPoint x: 1091, startPoint y: 498, endPoint x: 1063, endPoint y: 496, distance: 27.8
click at [1063, 496] on article "Price One way Price 235 eur" at bounding box center [1250, 463] width 374 height 147
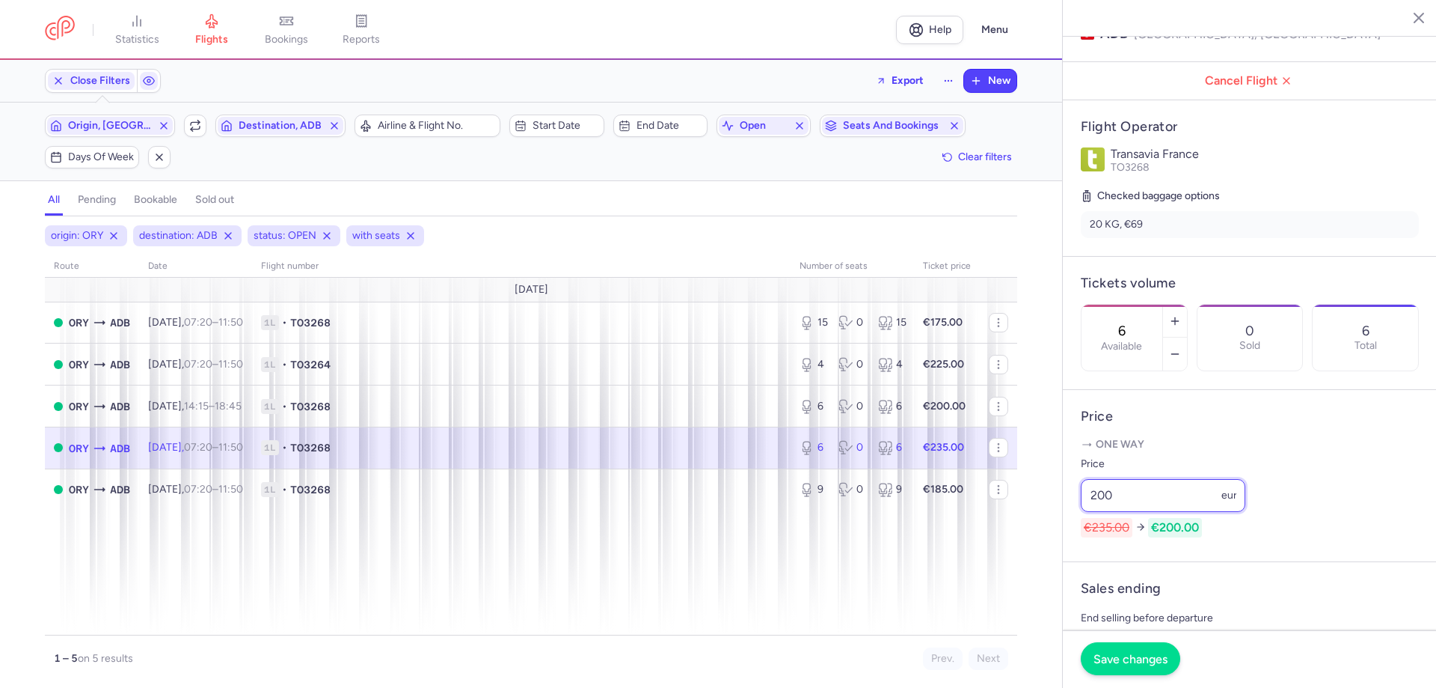
type input "200"
click at [1124, 662] on span "Save changes" at bounding box center [1131, 658] width 74 height 13
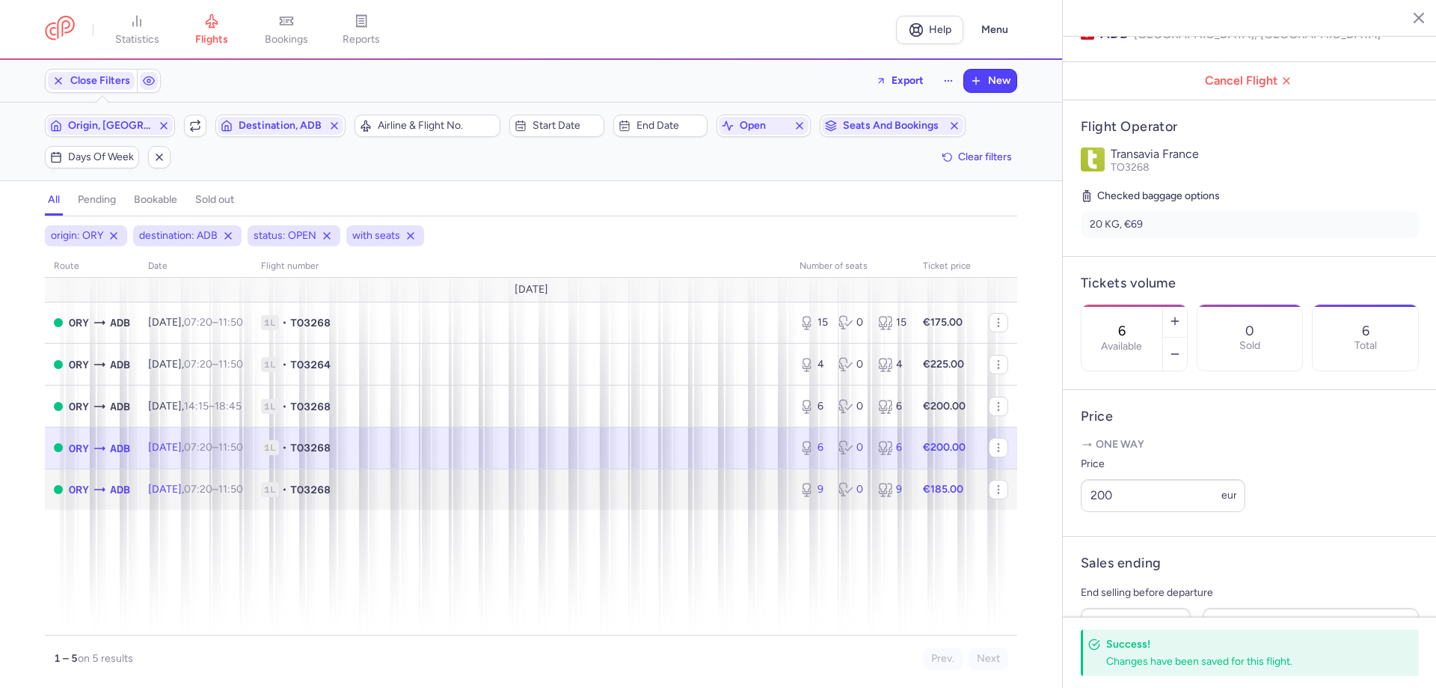
click at [572, 474] on td "1L • TO3268" at bounding box center [521, 488] width 539 height 41
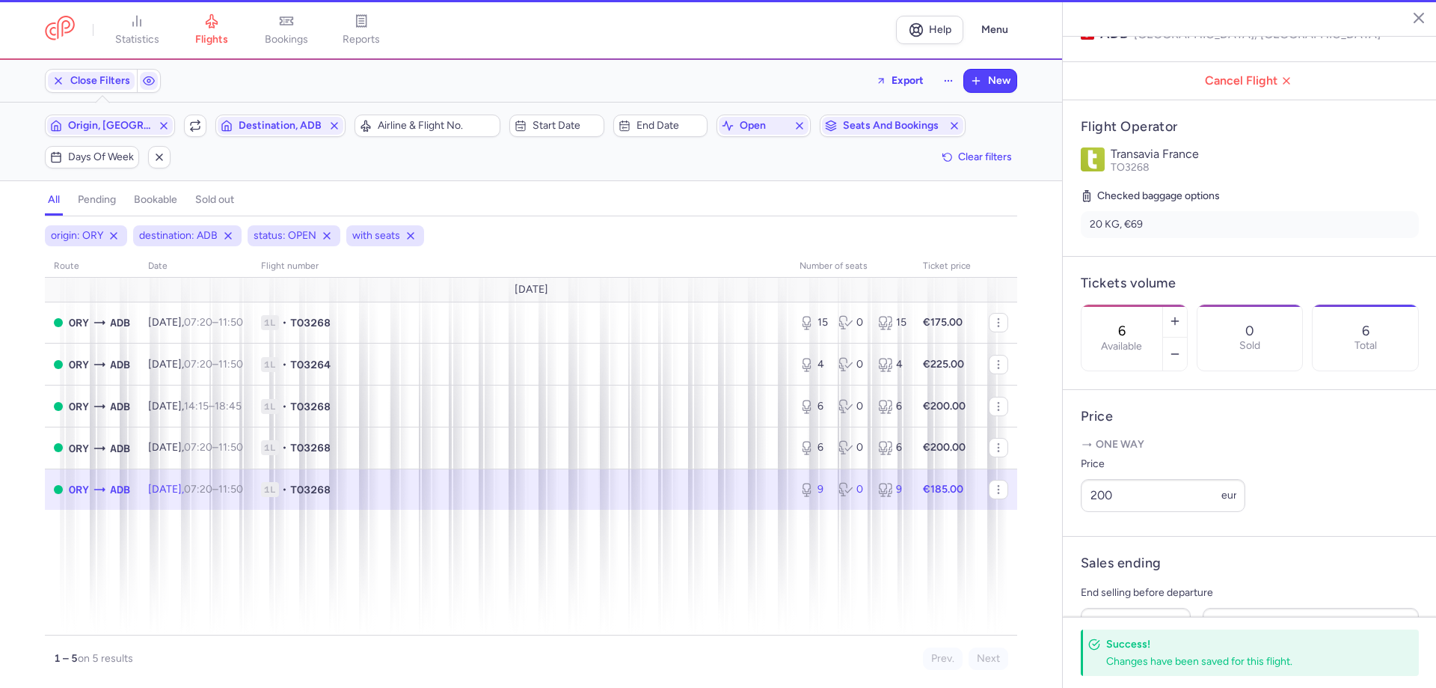
type input "9"
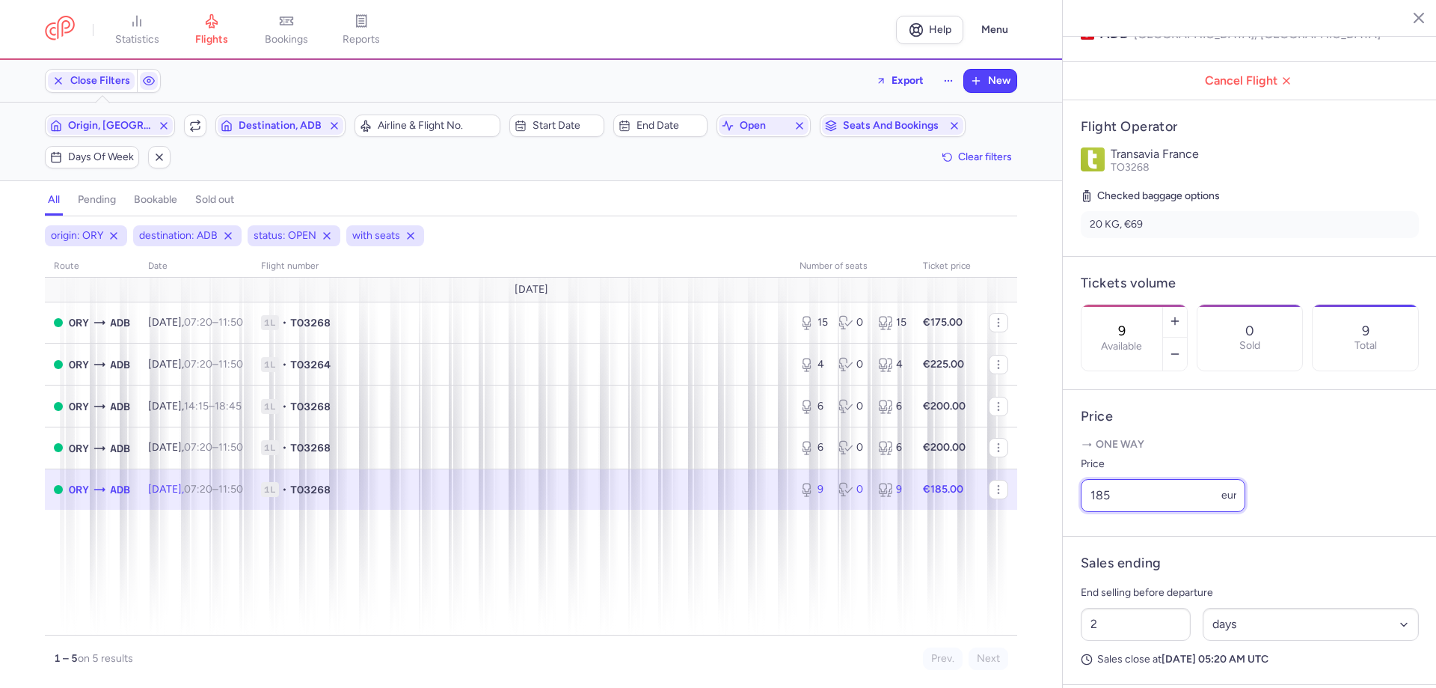
drag, startPoint x: 1121, startPoint y: 521, endPoint x: 1057, endPoint y: 507, distance: 65.0
click at [1057, 507] on div "statistics flights bookings reports Help Menu Close Filters Export New Filters …" at bounding box center [718, 344] width 1436 height 688
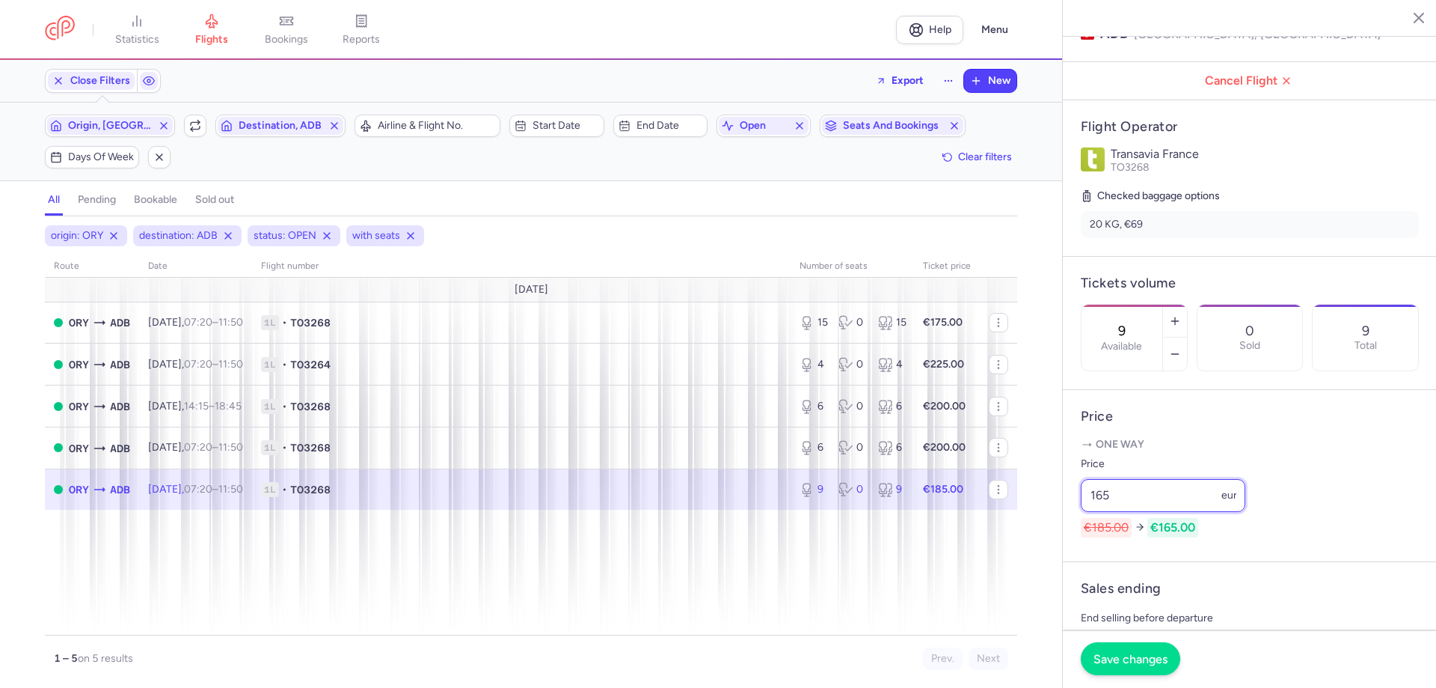
type input "165"
drag, startPoint x: 1118, startPoint y: 661, endPoint x: 1110, endPoint y: 672, distance: 13.5
click at [1111, 671] on button "Save changes" at bounding box center [1131, 658] width 100 height 33
